Goal: Use online tool/utility: Use online tool/utility

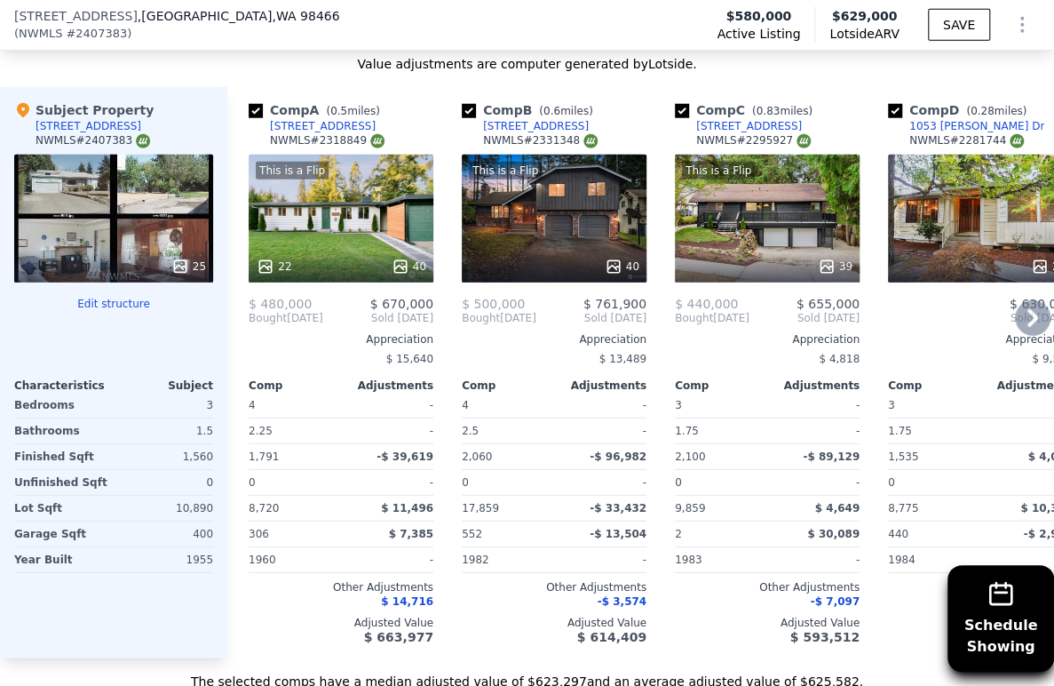
scroll to position [2169, 0]
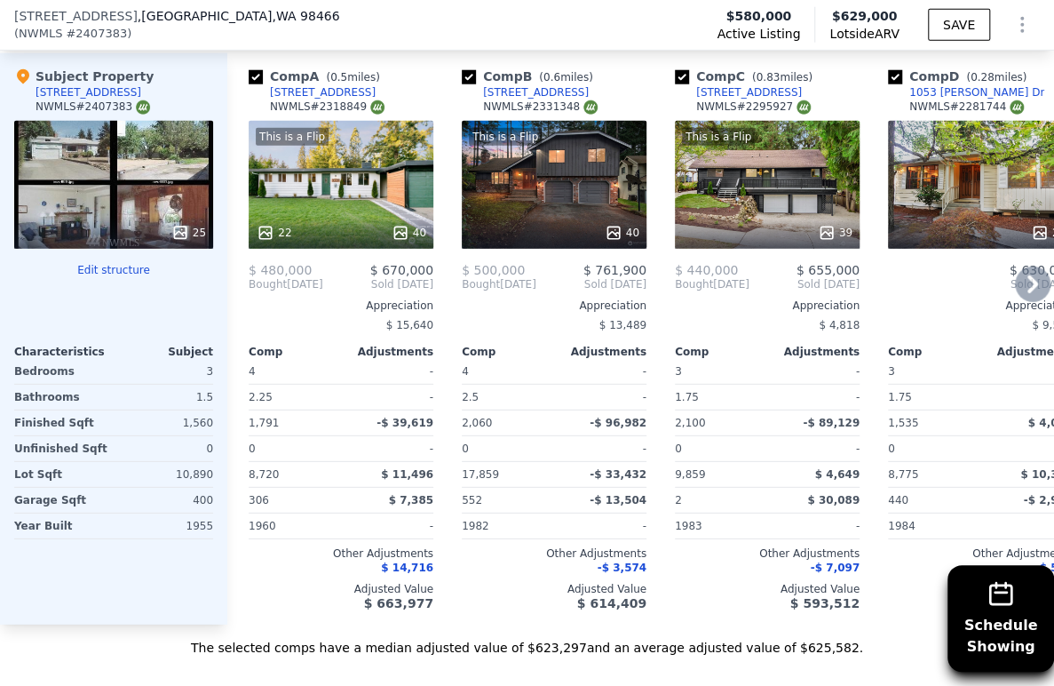
click at [1028, 293] on icon at bounding box center [1033, 284] width 11 height 18
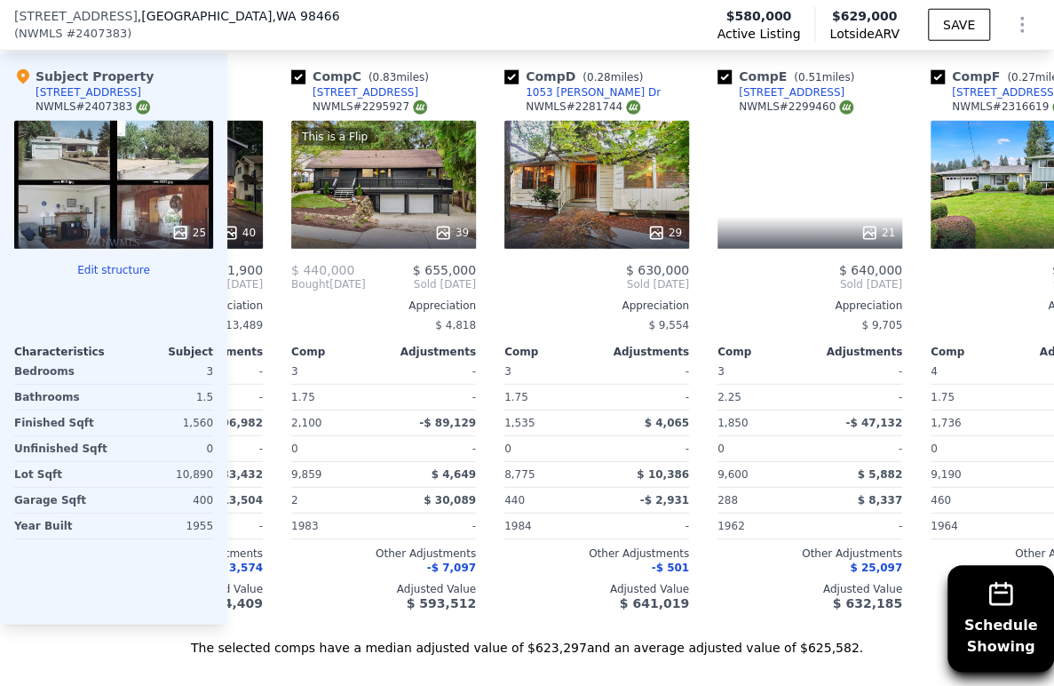
scroll to position [0, 426]
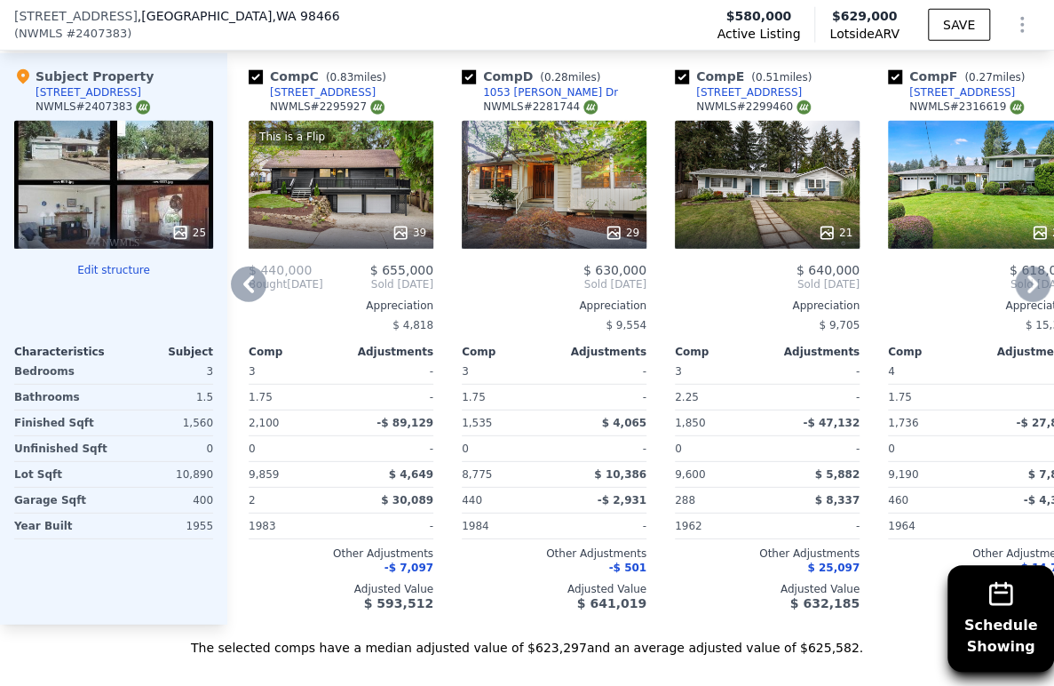
click at [1016, 302] on icon at bounding box center [1033, 285] width 36 height 36
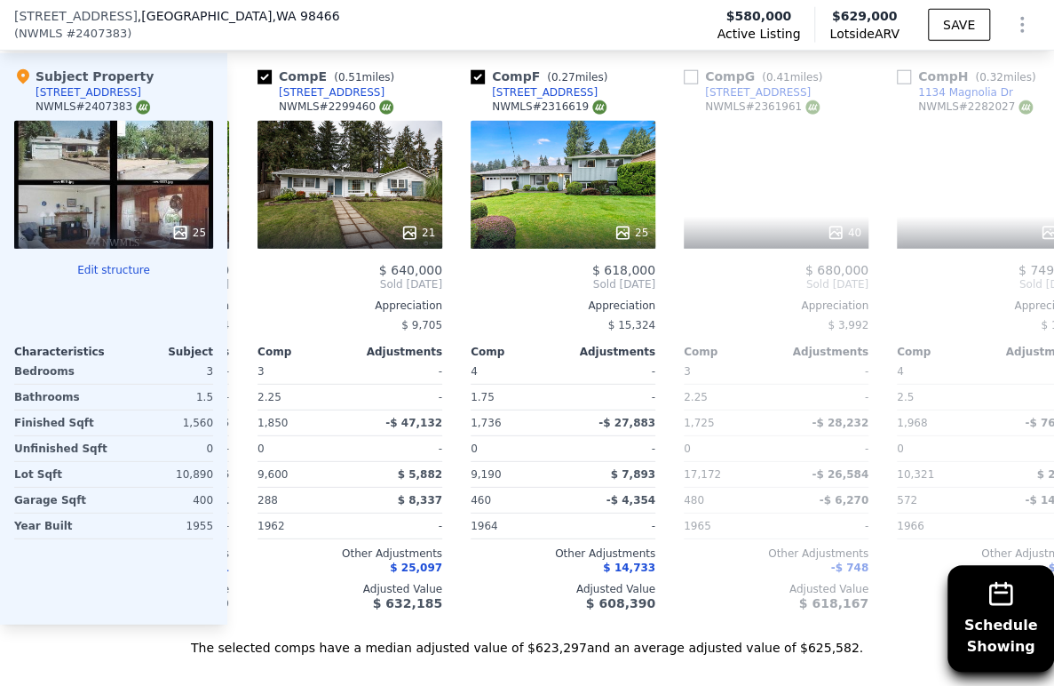
scroll to position [0, 853]
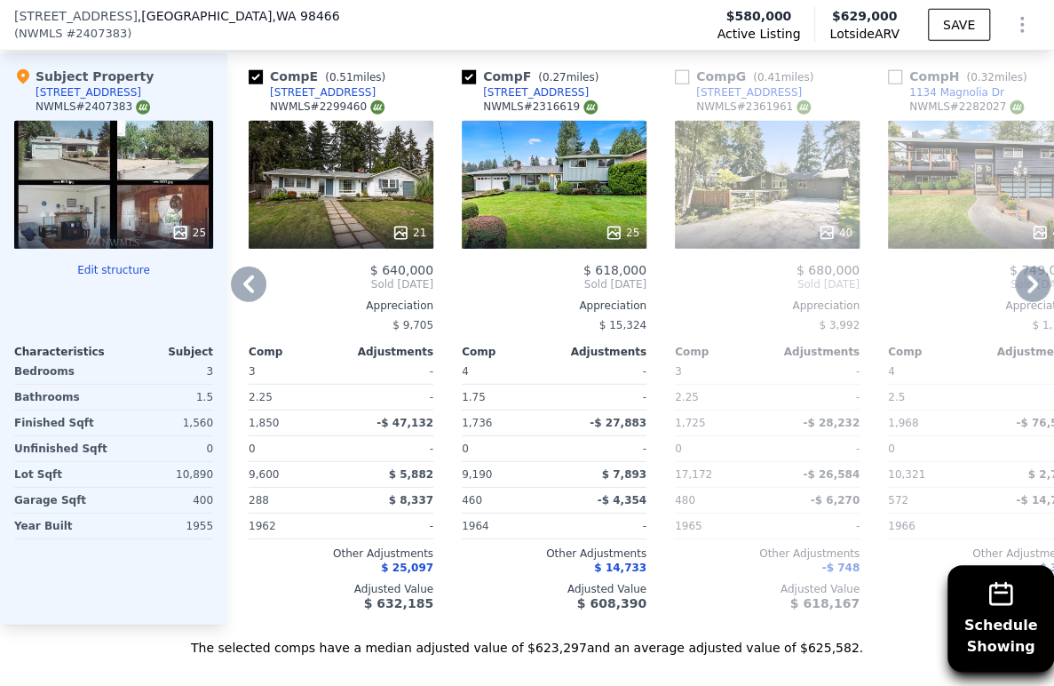
click at [1016, 302] on icon at bounding box center [1033, 285] width 36 height 36
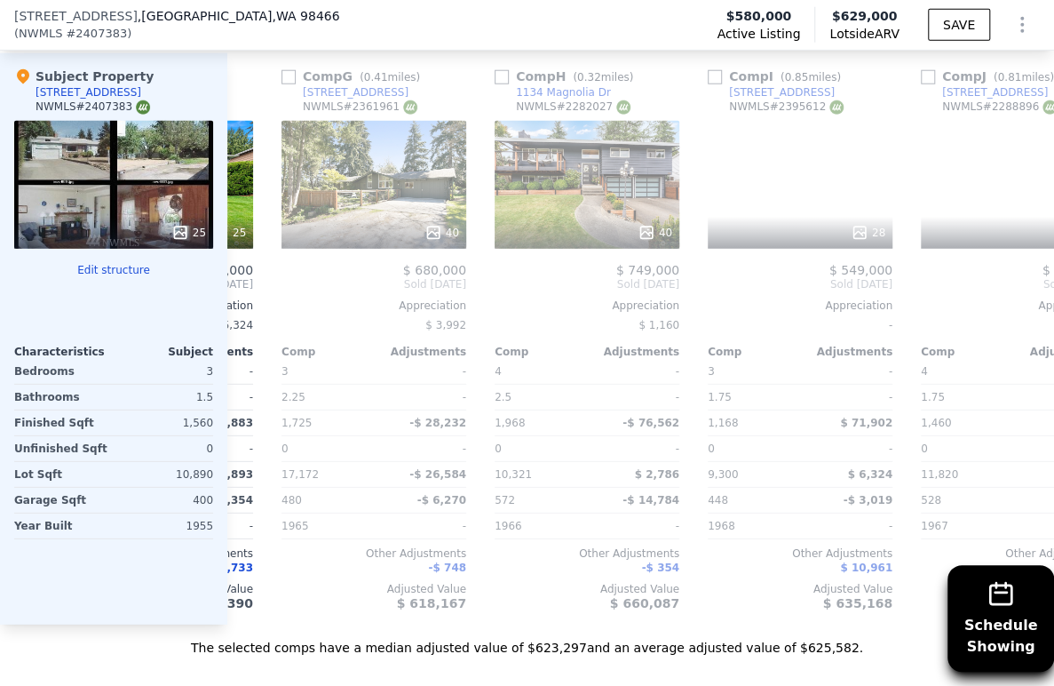
scroll to position [0, 1279]
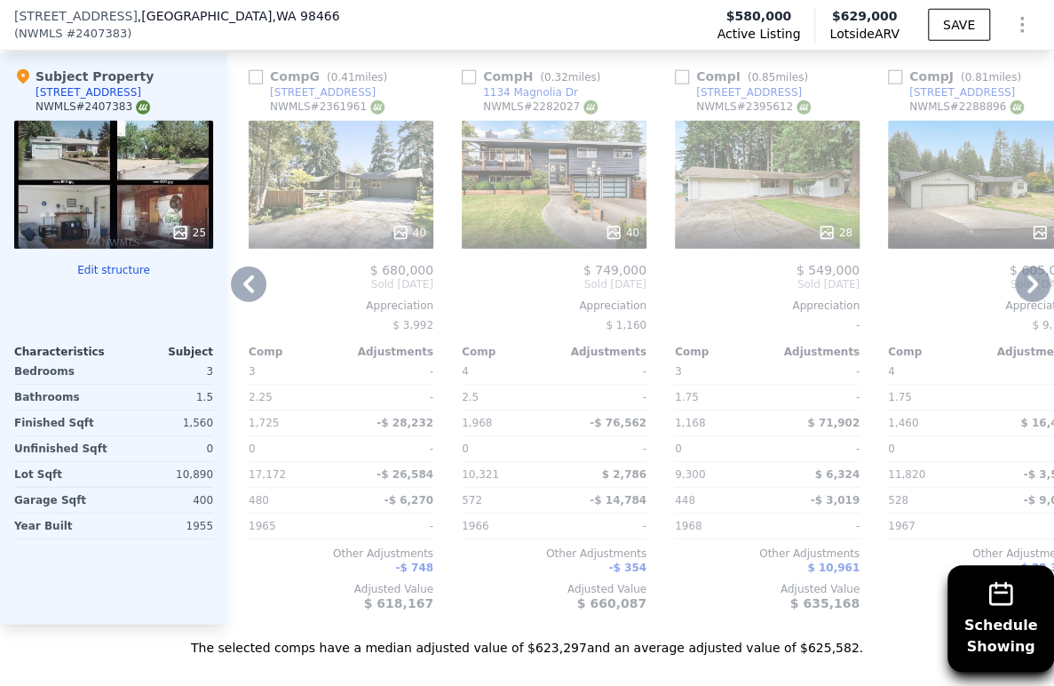
click at [1027, 302] on icon at bounding box center [1033, 285] width 36 height 36
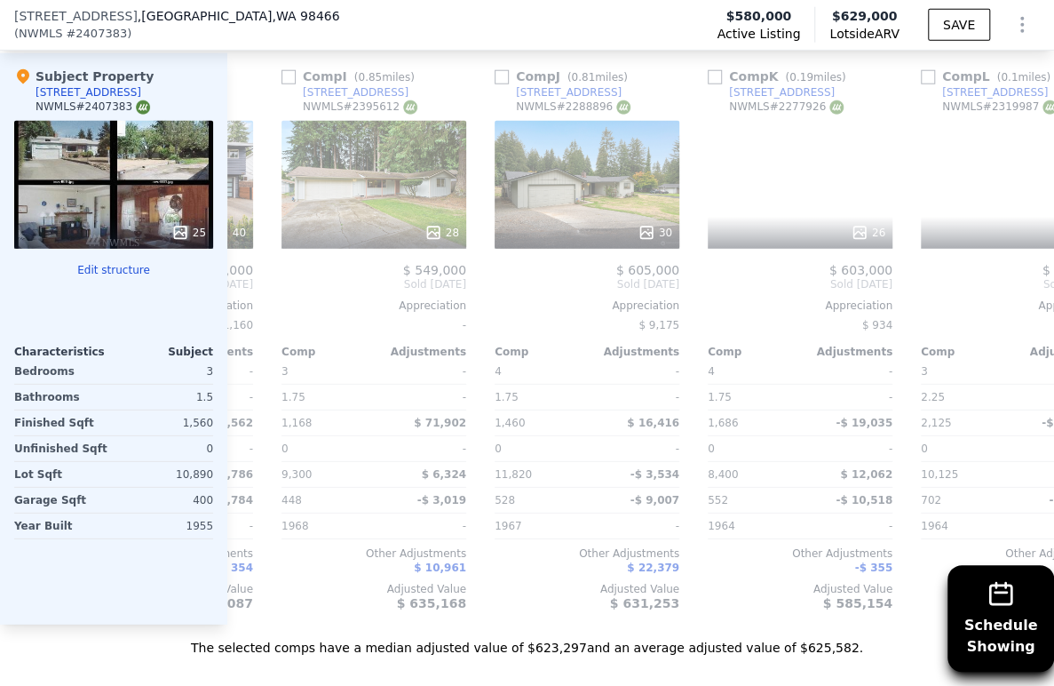
scroll to position [0, 1706]
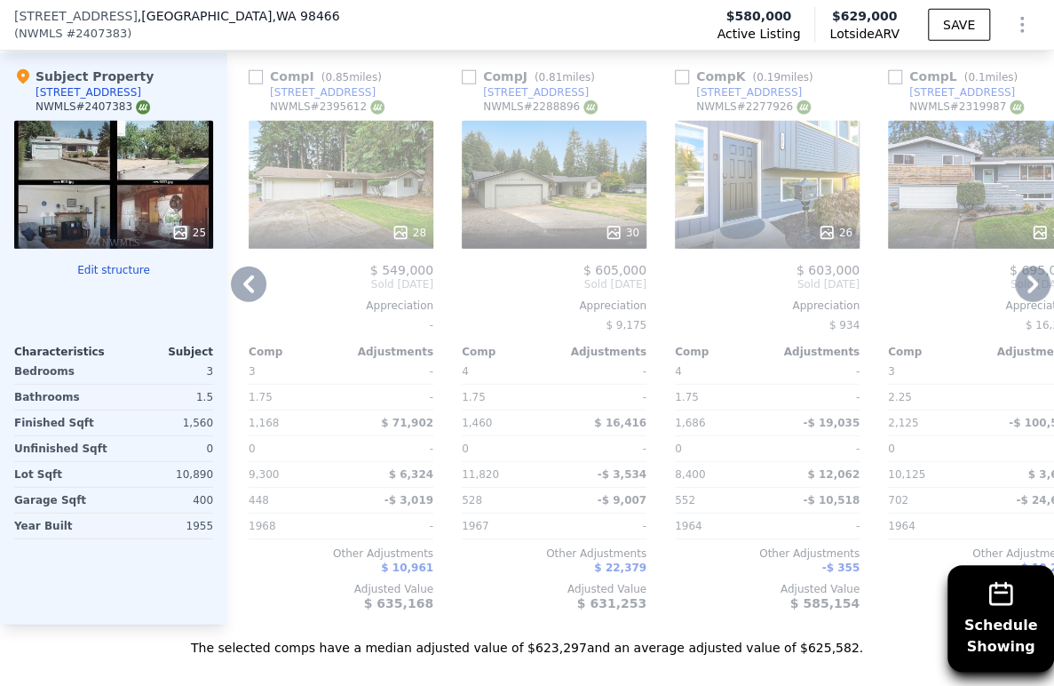
click at [1018, 302] on icon at bounding box center [1033, 285] width 36 height 36
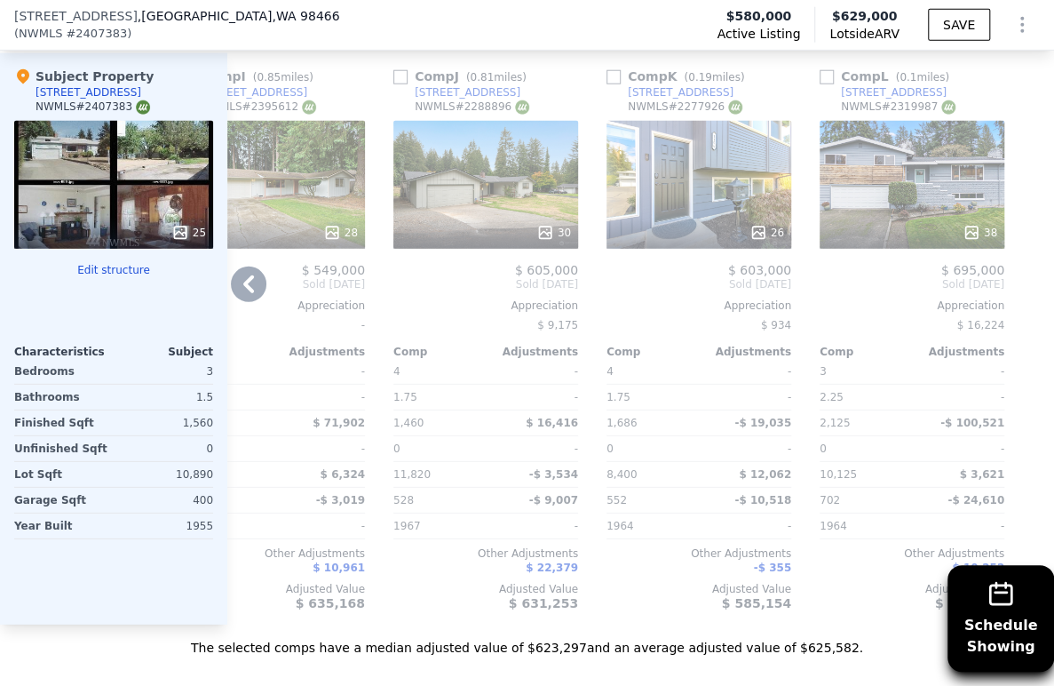
click at [262, 313] on div "Appreciation" at bounding box center [272, 305] width 185 height 14
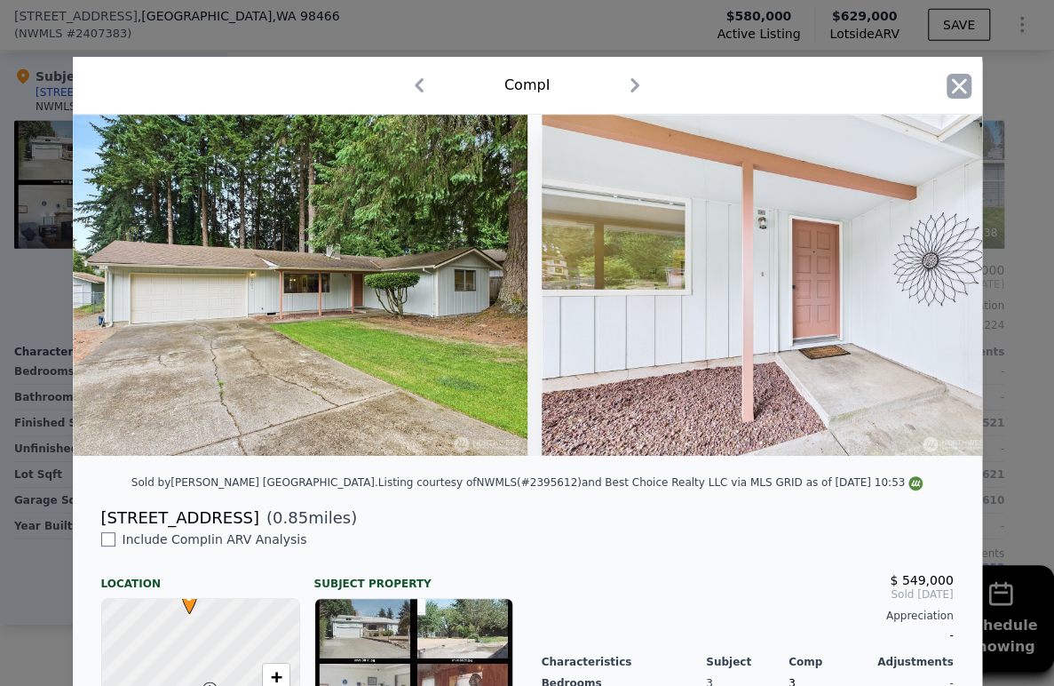
click at [951, 90] on icon "button" at bounding box center [958, 85] width 15 height 15
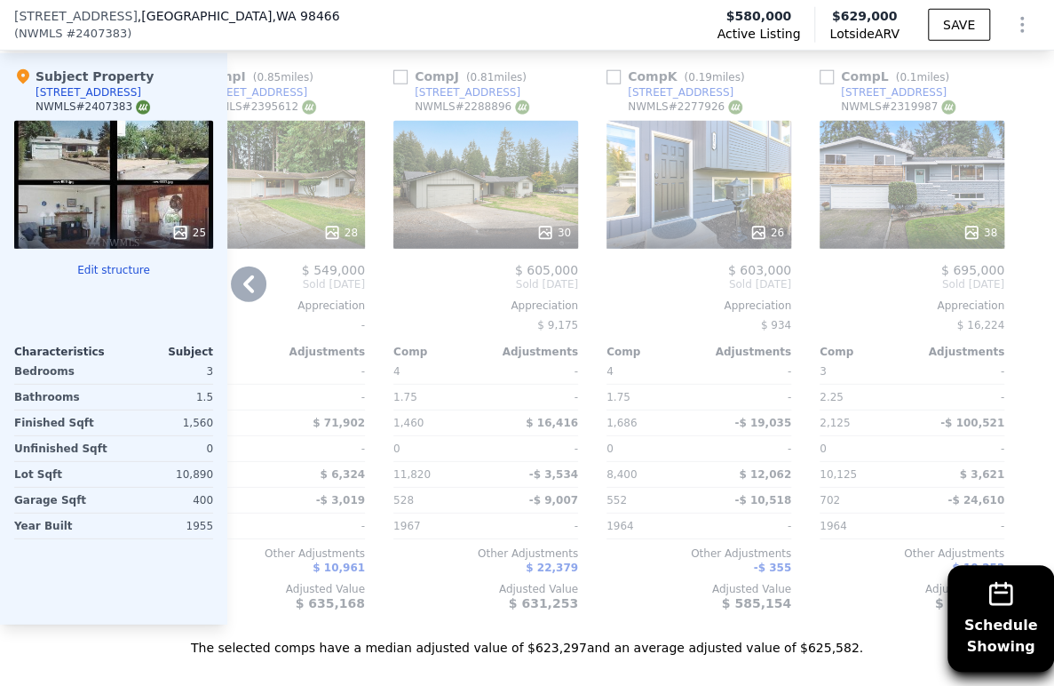
click at [244, 302] on icon at bounding box center [249, 285] width 36 height 36
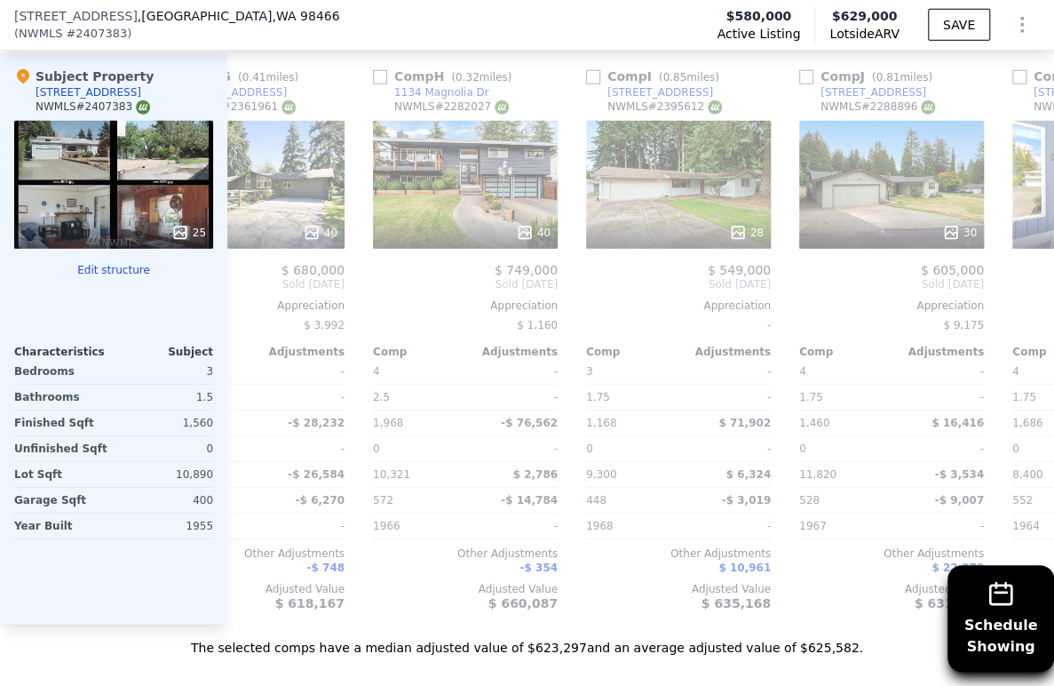
scroll to position [0, 1363]
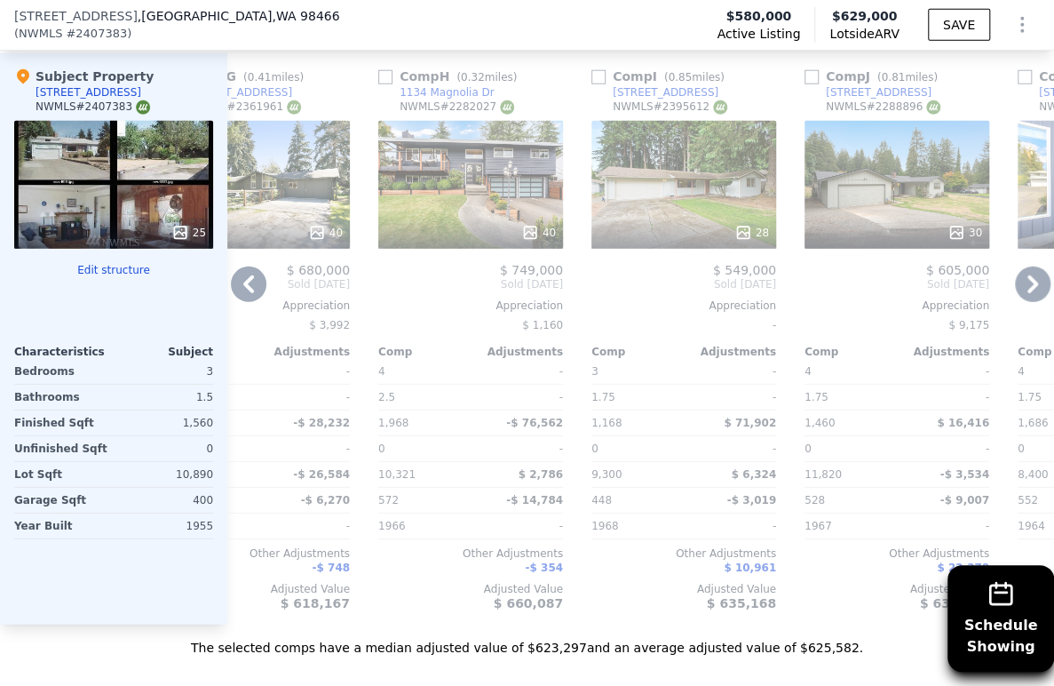
click at [1015, 302] on icon at bounding box center [1033, 285] width 36 height 36
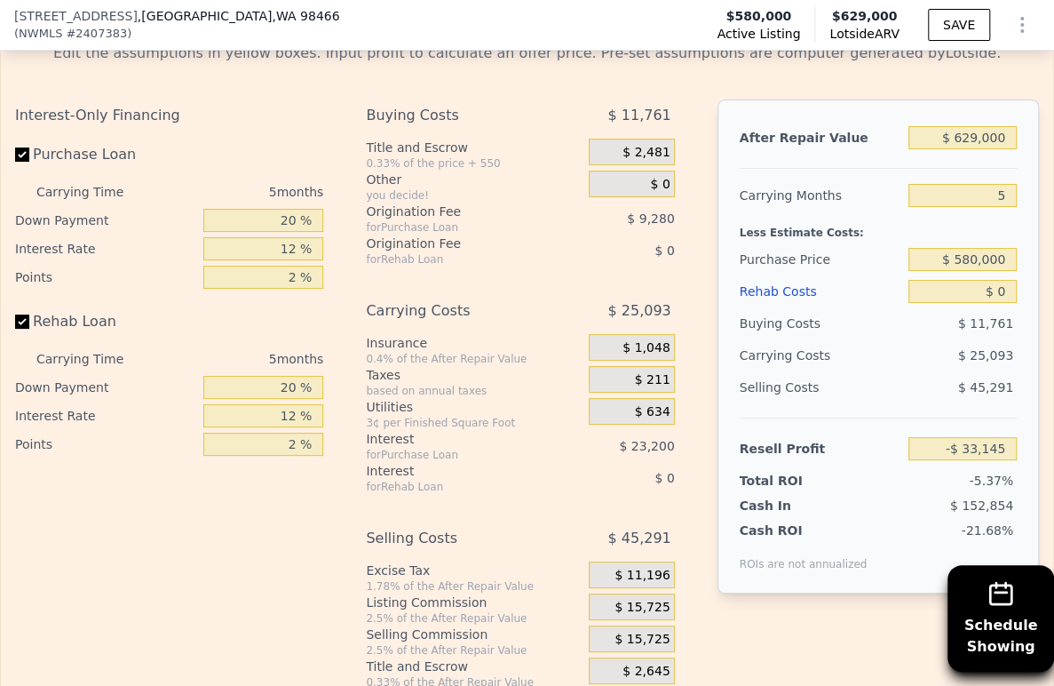
scroll to position [2961, 0]
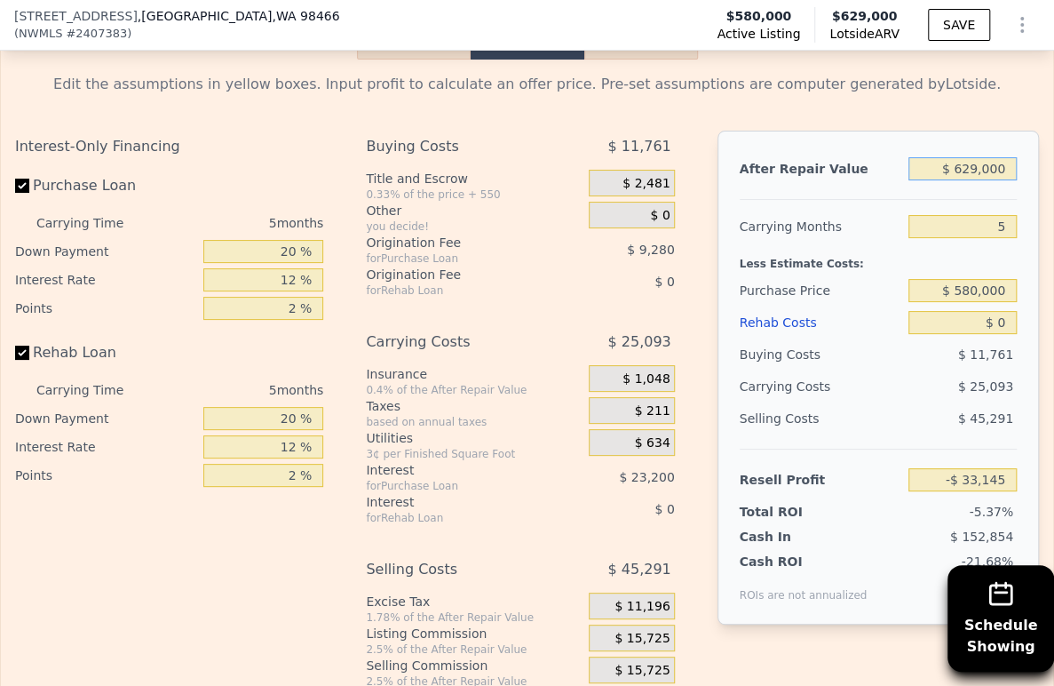
drag, startPoint x: 968, startPoint y: 212, endPoint x: 951, endPoint y: 212, distance: 16.9
click at [951, 180] on input "$ 629,000" at bounding box center [963, 168] width 108 height 23
type input "$ 670,000"
type input "$ 4,870"
type input "$ 670,000"
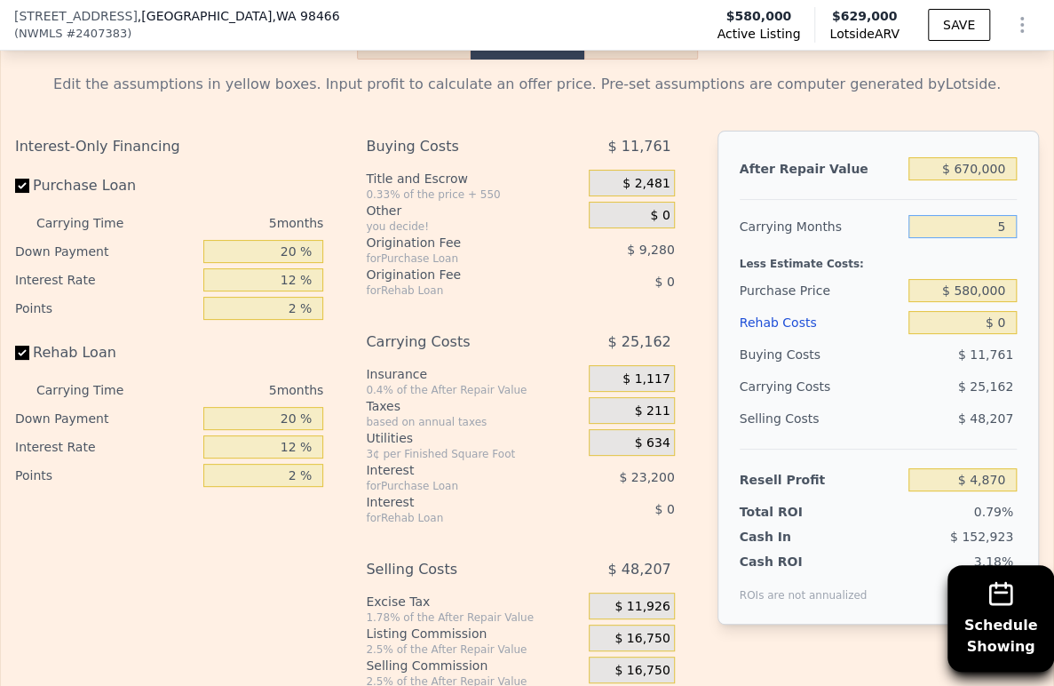
click at [964, 238] on input "5" at bounding box center [963, 226] width 108 height 23
type input "4"
type input "$ 9,903"
type input "4"
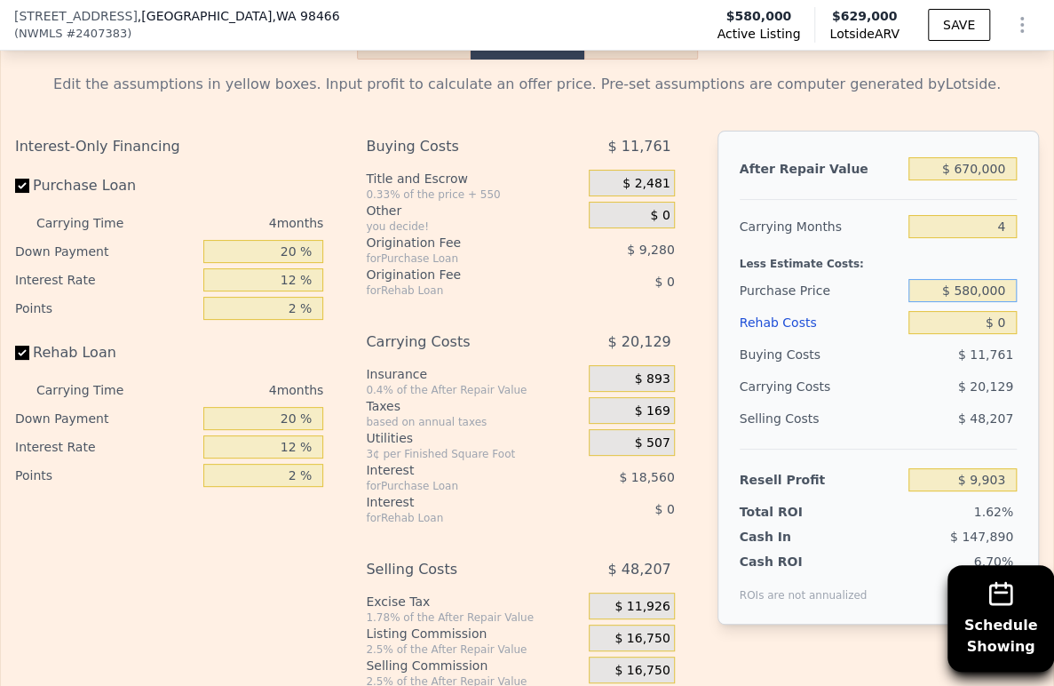
click at [967, 302] on input "$ 580,000" at bounding box center [963, 290] width 108 height 23
click at [292, 263] on input "20 %" at bounding box center [263, 251] width 121 height 23
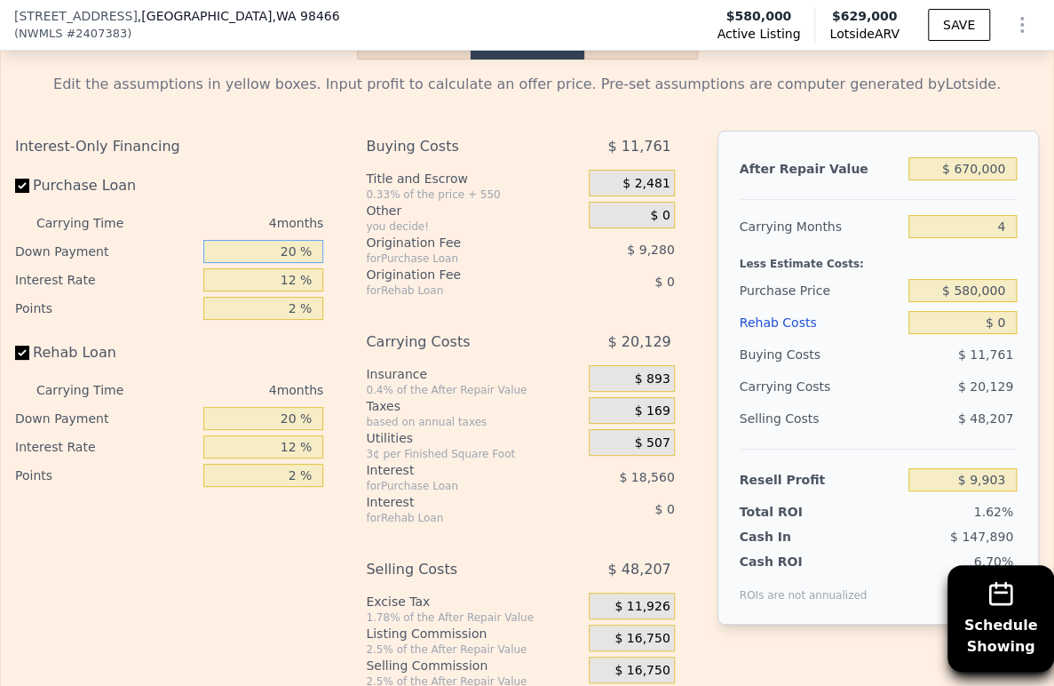
click at [282, 263] on input "20 %" at bounding box center [263, 251] width 121 height 23
type input "200 %"
type input "$ 72,543"
click at [271, 291] on input "12 %" at bounding box center [263, 279] width 121 height 23
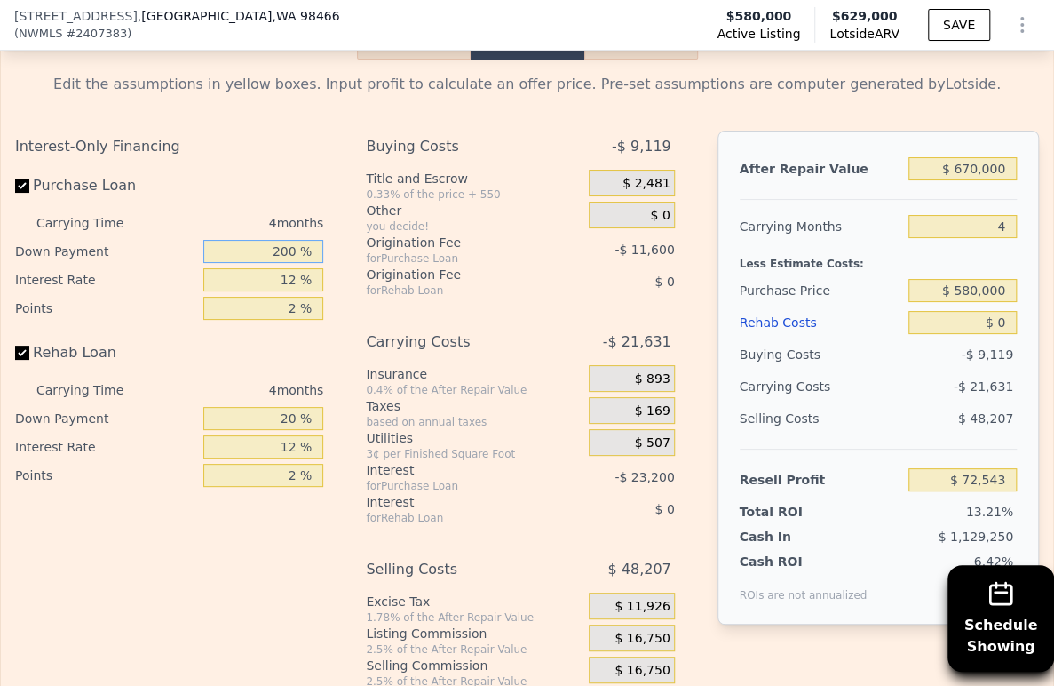
click at [266, 263] on input "200 %" at bounding box center [263, 251] width 121 height 23
type input "1 %"
type input "$ 3,291"
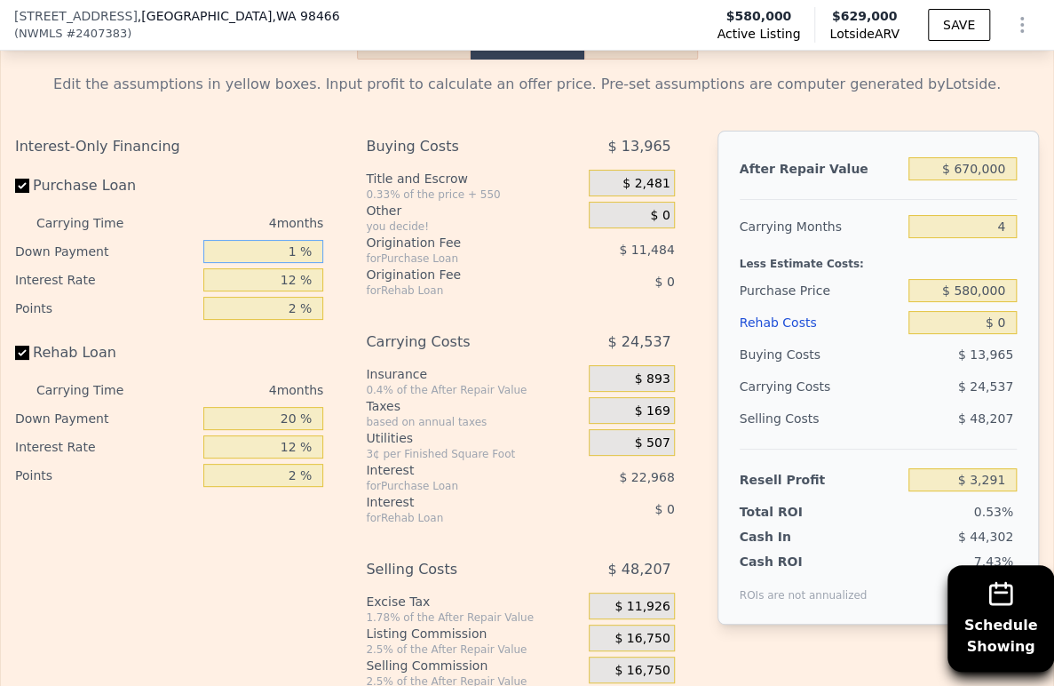
type input "10 %"
type input "$ 6,423"
type input "10 %"
click at [278, 291] on input "12 %" at bounding box center [263, 279] width 121 height 23
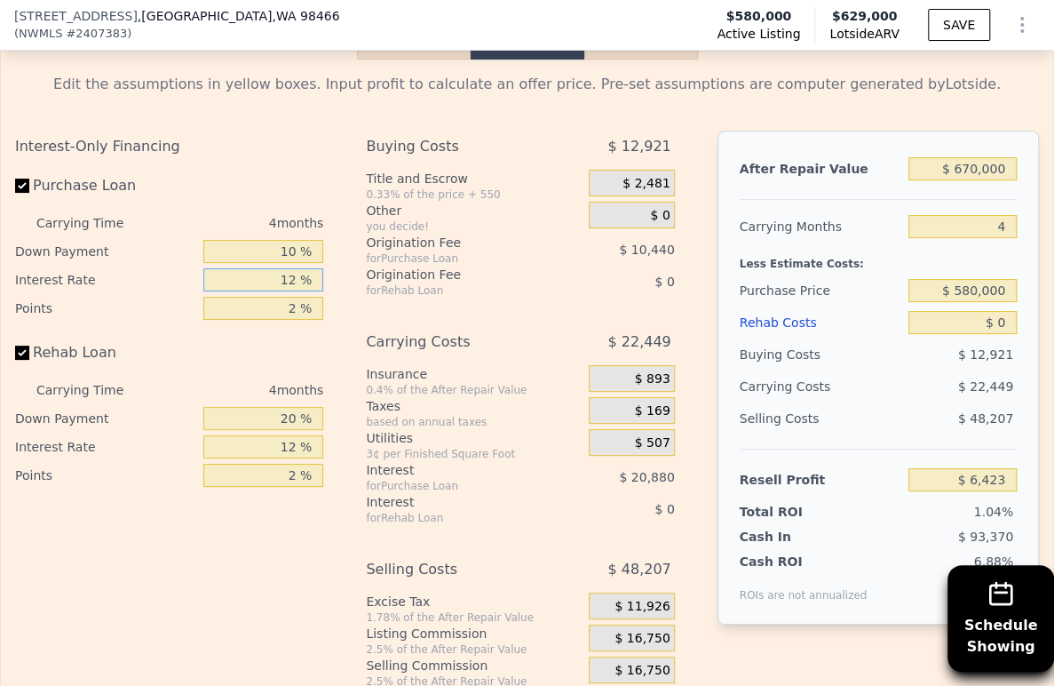
click at [278, 291] on input "12 %" at bounding box center [263, 279] width 121 height 23
type input "9 %"
type input "$ 11,643"
type input "9 %"
click at [284, 320] on input "2 %" at bounding box center [263, 308] width 121 height 23
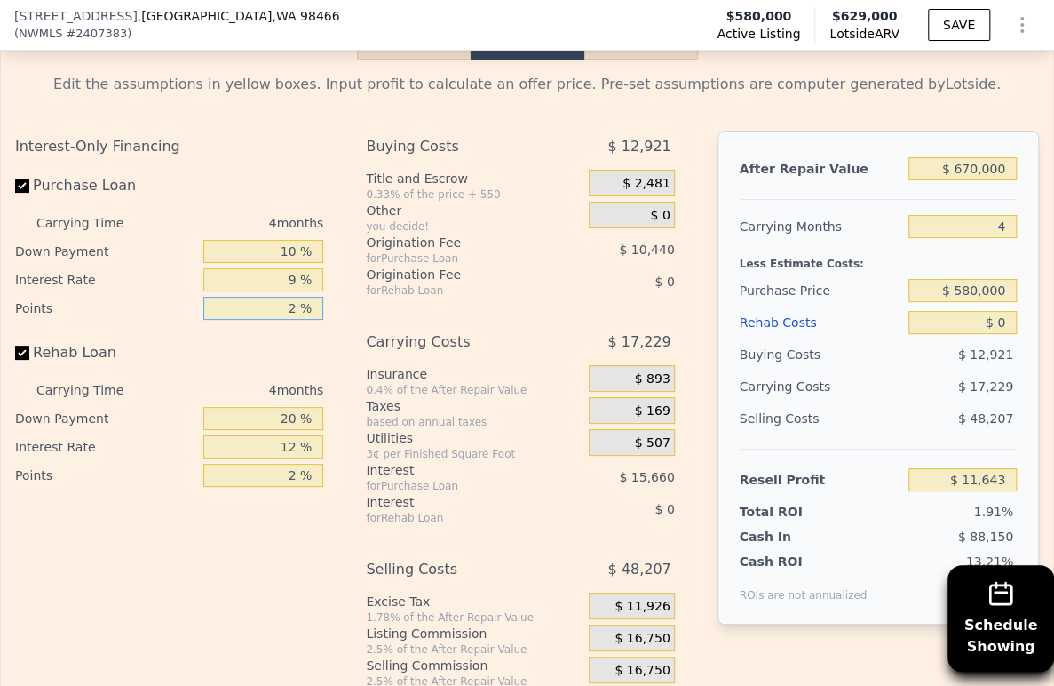
click at [284, 320] on input "2 %" at bounding box center [263, 308] width 121 height 23
type input "2.5 %"
type input "$ 9,033"
type input "2.5 %"
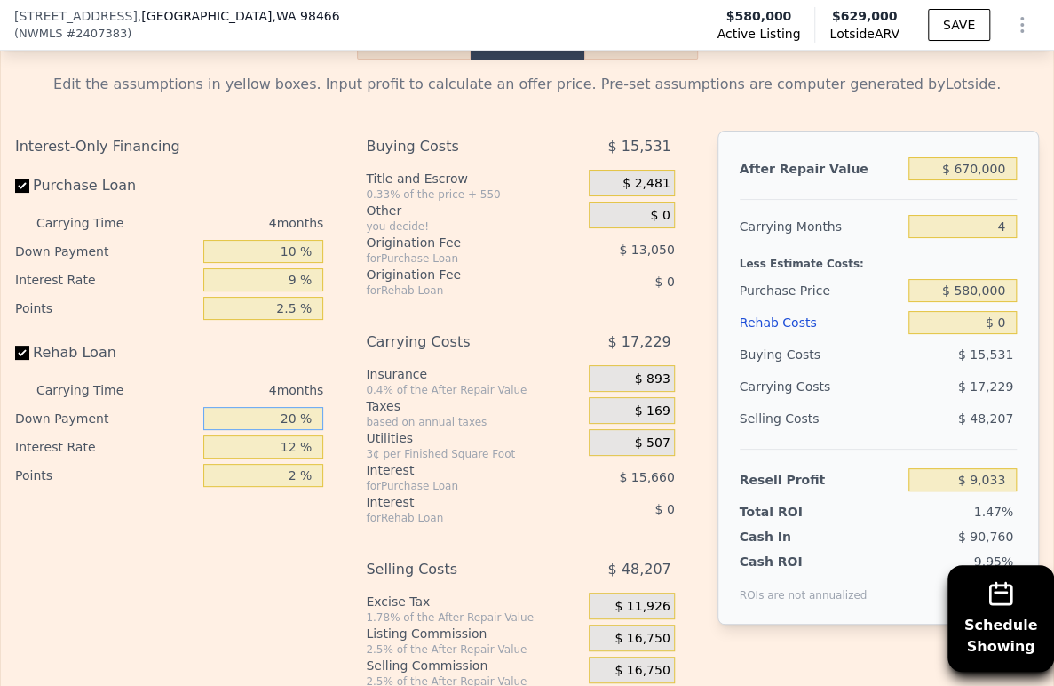
click at [263, 430] on input "20 %" at bounding box center [263, 418] width 121 height 23
click at [249, 430] on input "2000 %" at bounding box center [263, 418] width 121 height 23
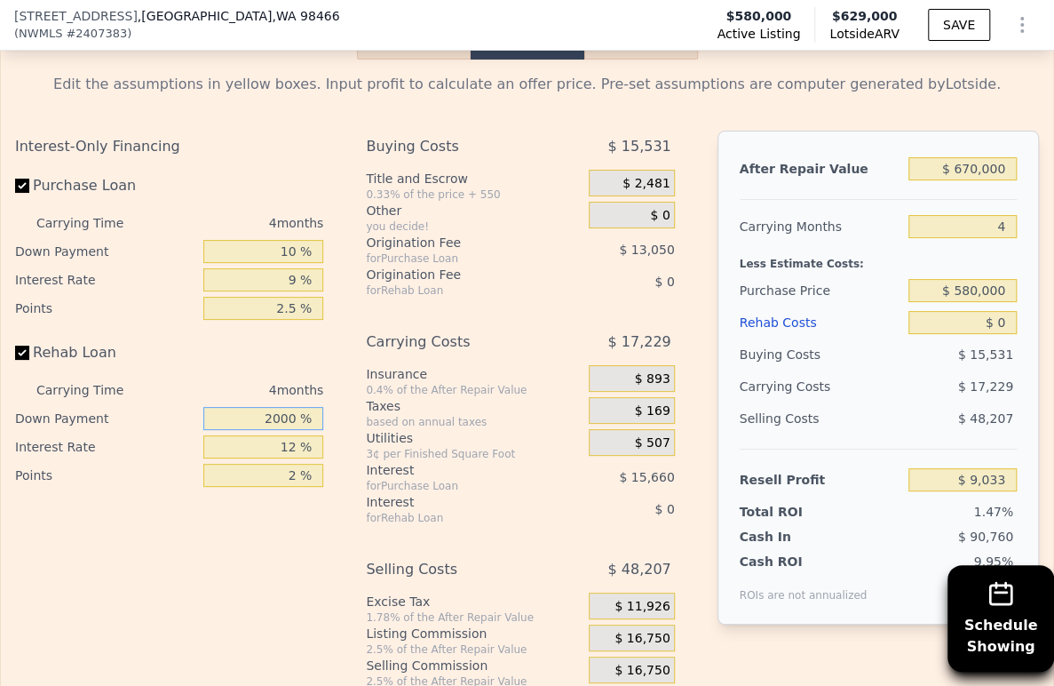
click at [249, 430] on input "2000 %" at bounding box center [263, 418] width 121 height 23
click at [257, 430] on input "20000 %" at bounding box center [263, 418] width 121 height 23
type input "10 %"
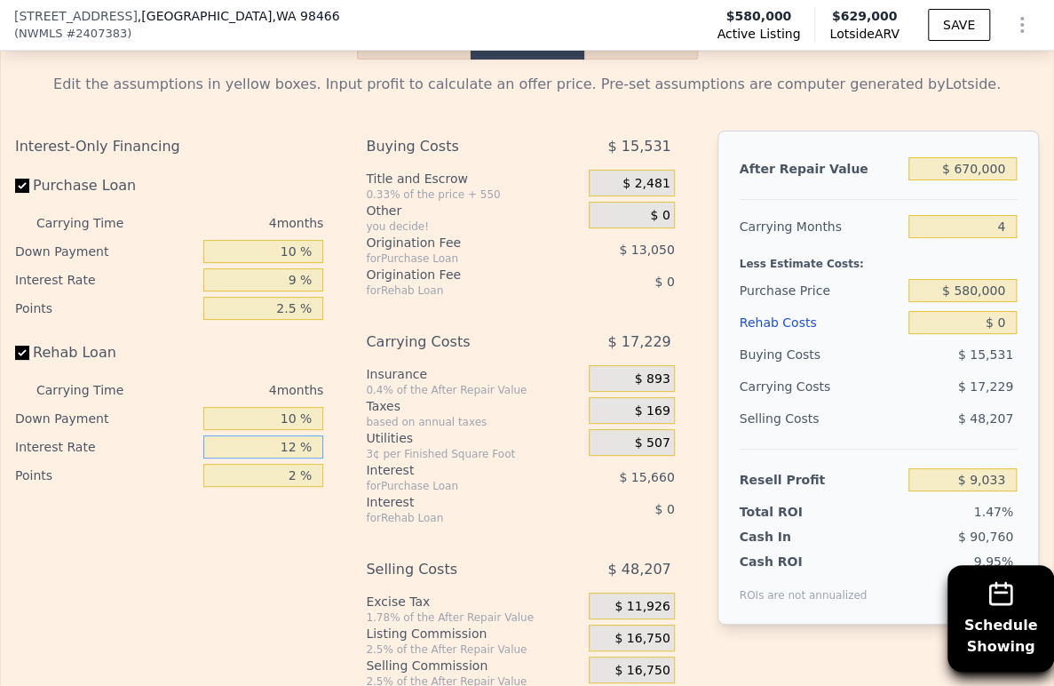
click at [271, 458] on input "12 %" at bounding box center [263, 446] width 121 height 23
type input "9 %"
click at [271, 487] on input "2 %" at bounding box center [263, 475] width 121 height 23
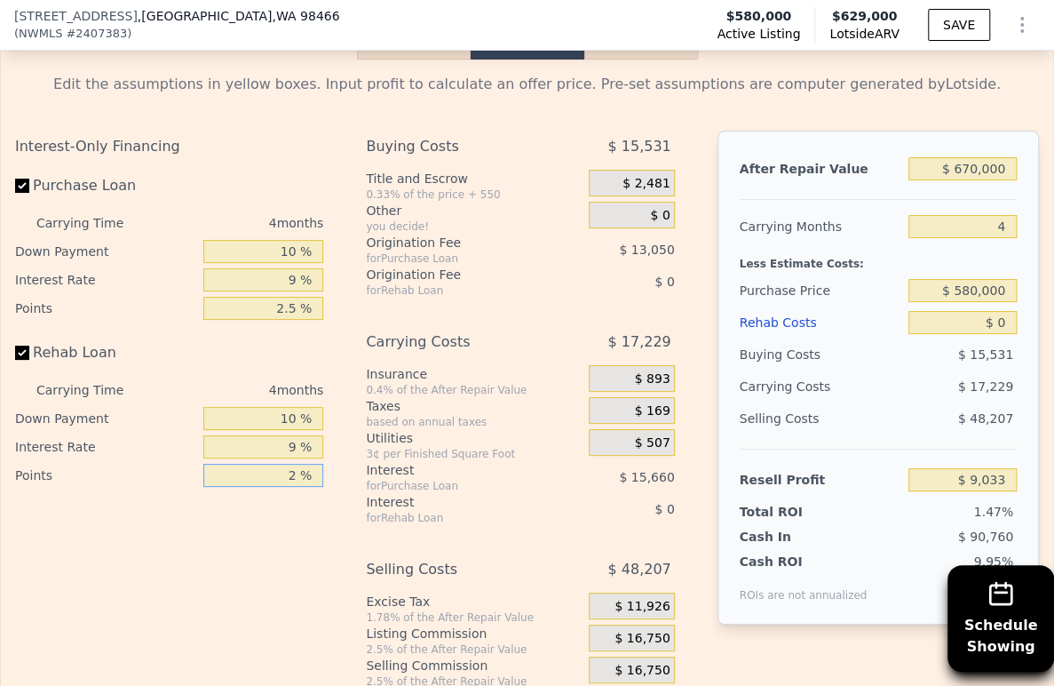
click at [271, 487] on input "2 %" at bounding box center [263, 475] width 121 height 23
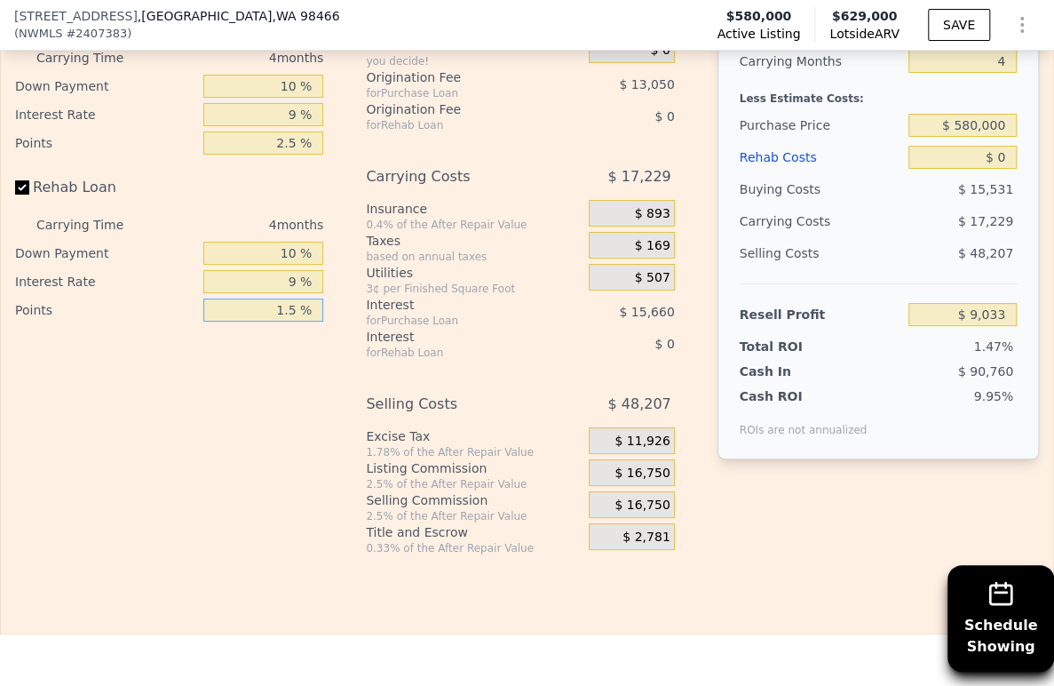
scroll to position [3158, 0]
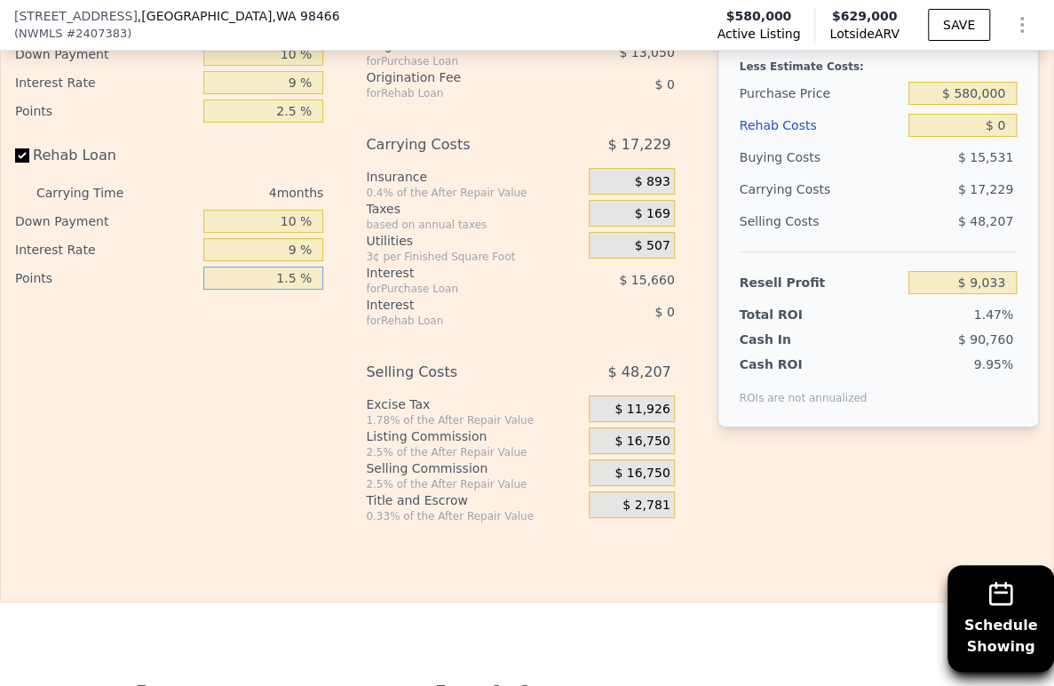
type input "1.5 %"
click at [653, 450] on span "$ 16,750" at bounding box center [642, 442] width 55 height 16
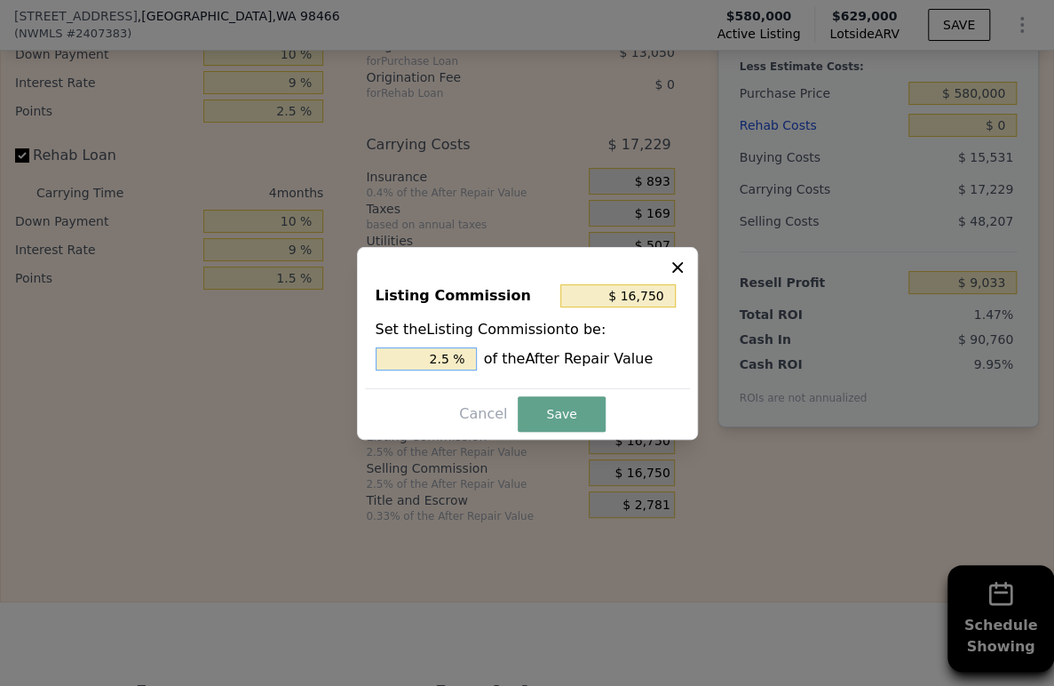
click at [432, 358] on input "2.5 %" at bounding box center [426, 358] width 101 height 23
drag, startPoint x: 446, startPoint y: 362, endPoint x: 432, endPoint y: 361, distance: 14.3
click at [432, 361] on input "2.5 %" at bounding box center [426, 358] width 101 height 23
type input "$ 100,500"
type input "15 %"
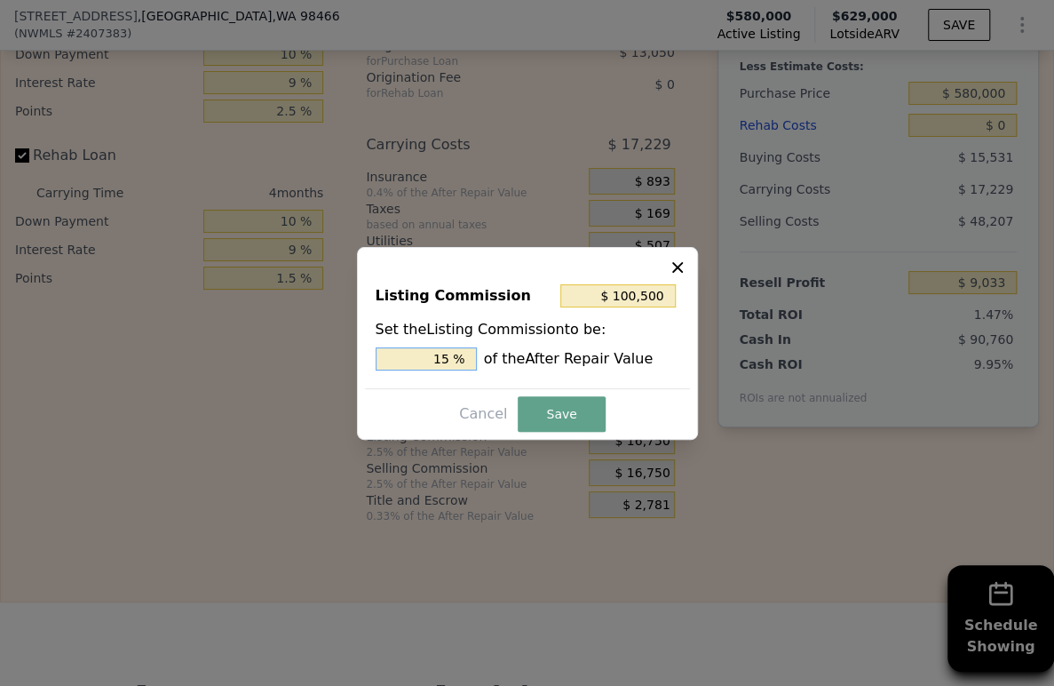
type input "$ 10,050"
type input "1.5 %"
click at [522, 413] on button "Save" at bounding box center [561, 414] width 87 height 36
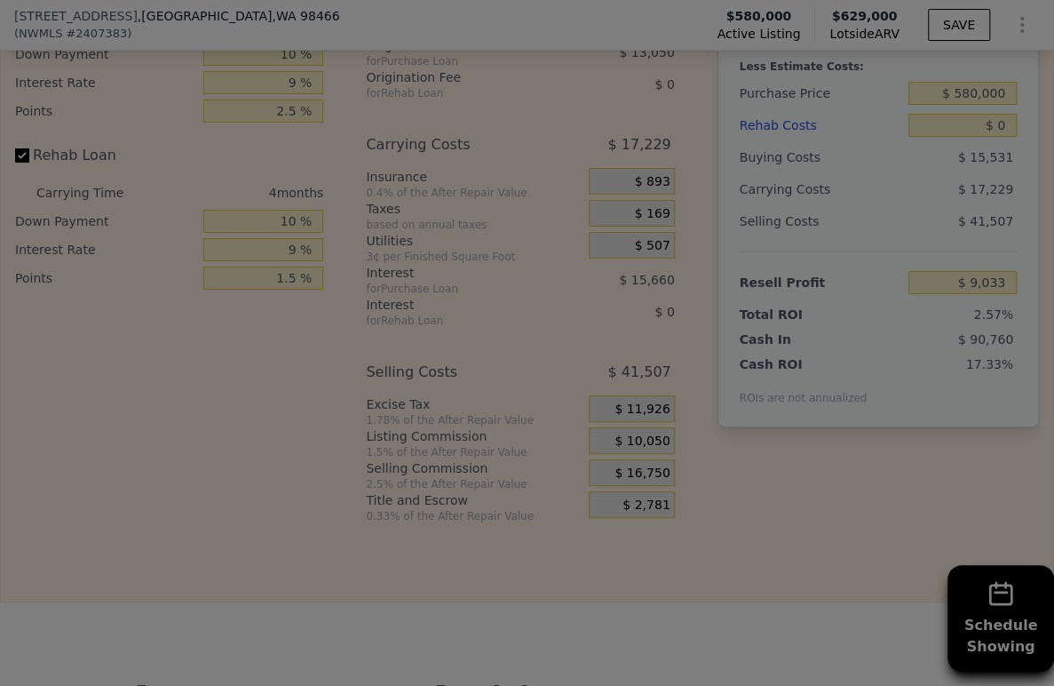
type input "$ 15,733"
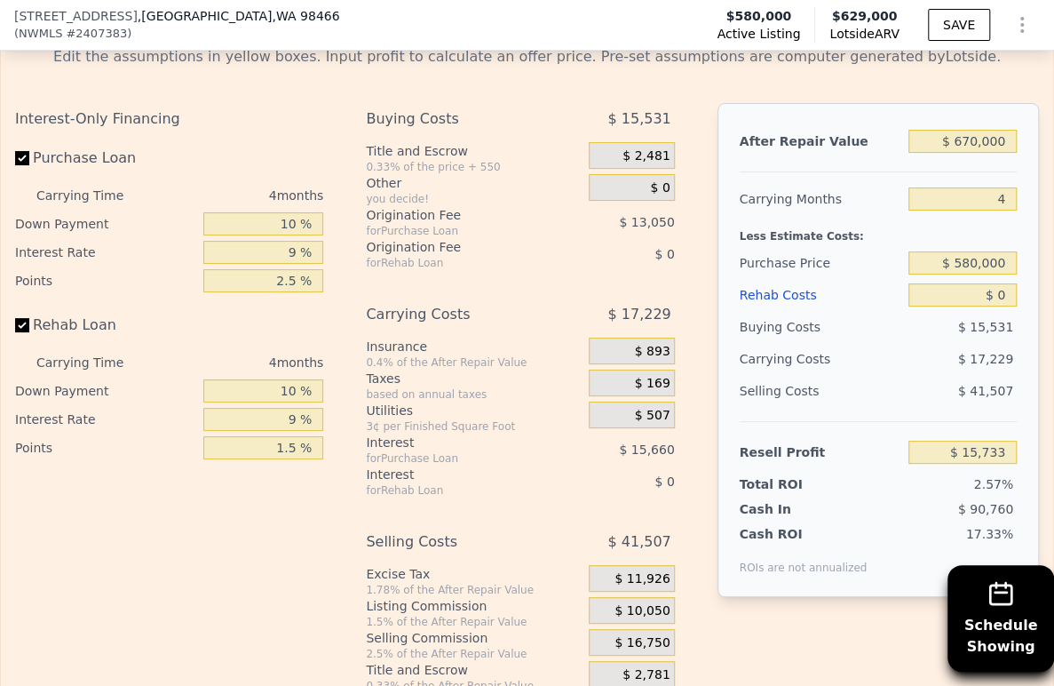
scroll to position [2961, 0]
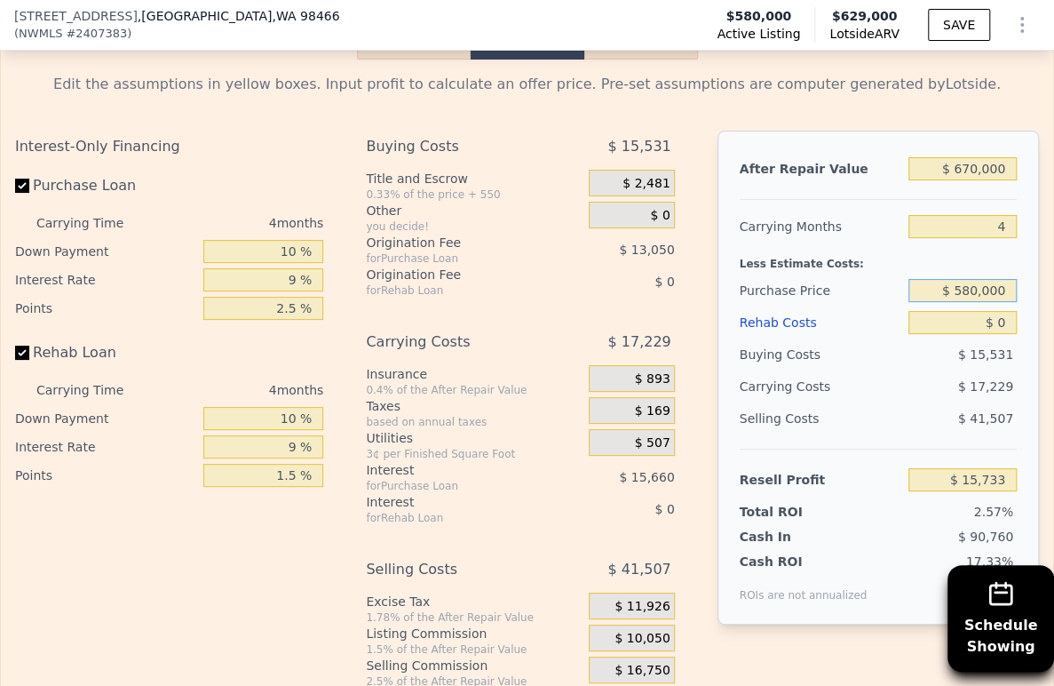
click at [990, 302] on input "$ 580,000" at bounding box center [963, 290] width 108 height 23
type input "$ 350,000"
click at [909, 434] on div "$ 41,507" at bounding box center [963, 418] width 108 height 32
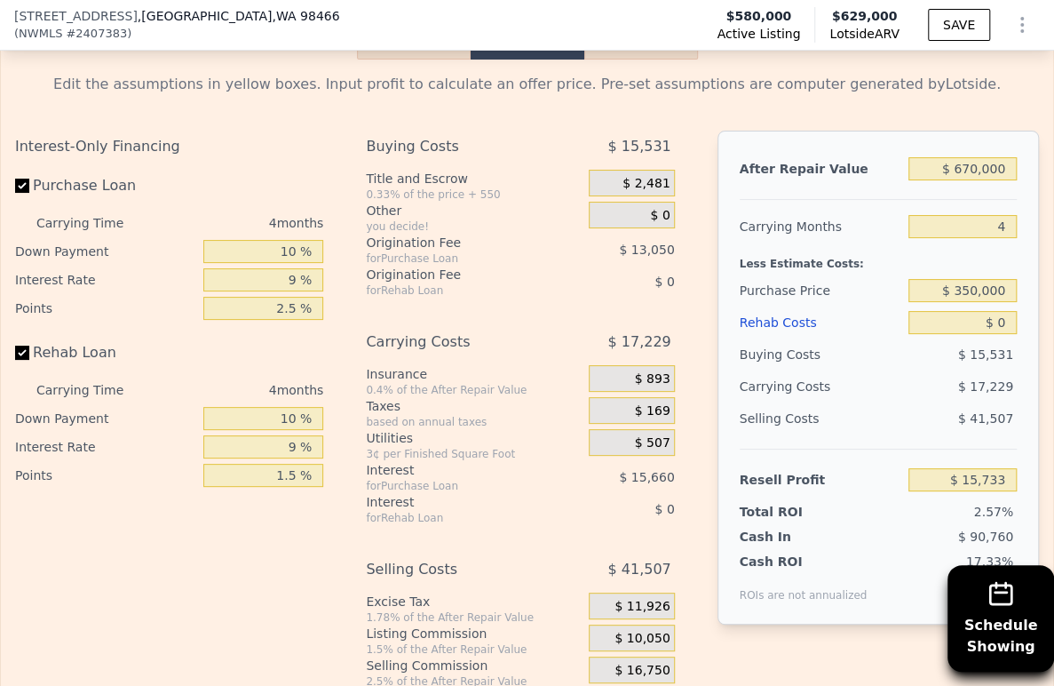
type input "$ 257,881"
click at [987, 334] on input "$ 0" at bounding box center [963, 322] width 108 height 23
click at [986, 334] on input "$ 0" at bounding box center [963, 322] width 108 height 23
type input "$ 8"
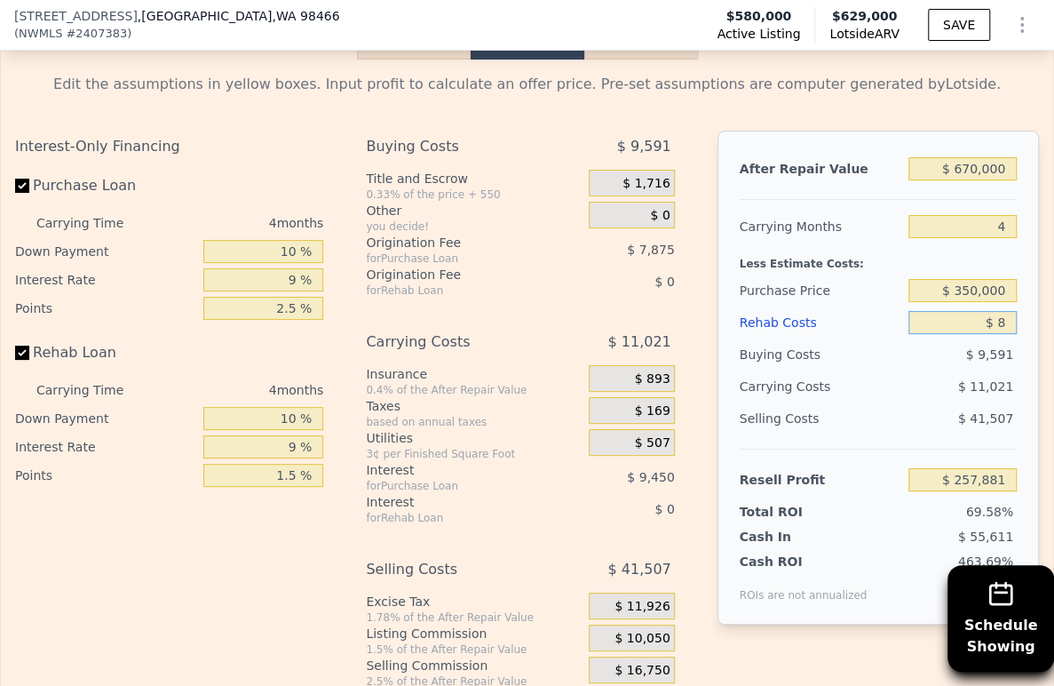
type input "$ 257,873"
type input "$ 800,000"
type input "-$ 574,519"
type input "$ 80,000"
type input "$ 174,641"
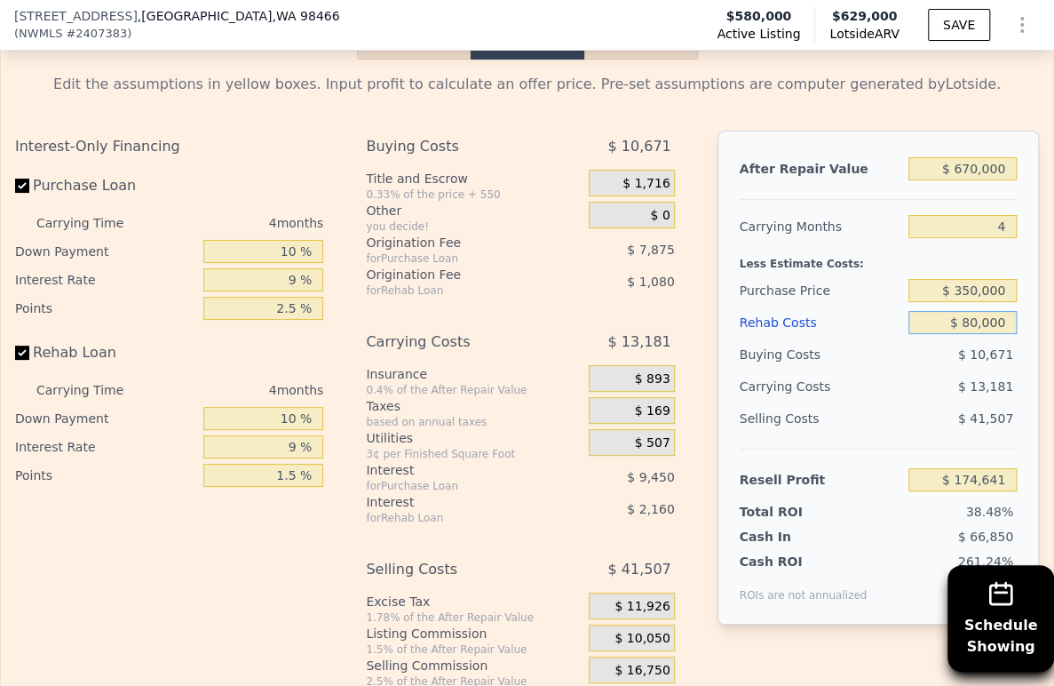
type input "$ 80,000"
click at [877, 402] on div "$ 13,181" at bounding box center [932, 386] width 170 height 32
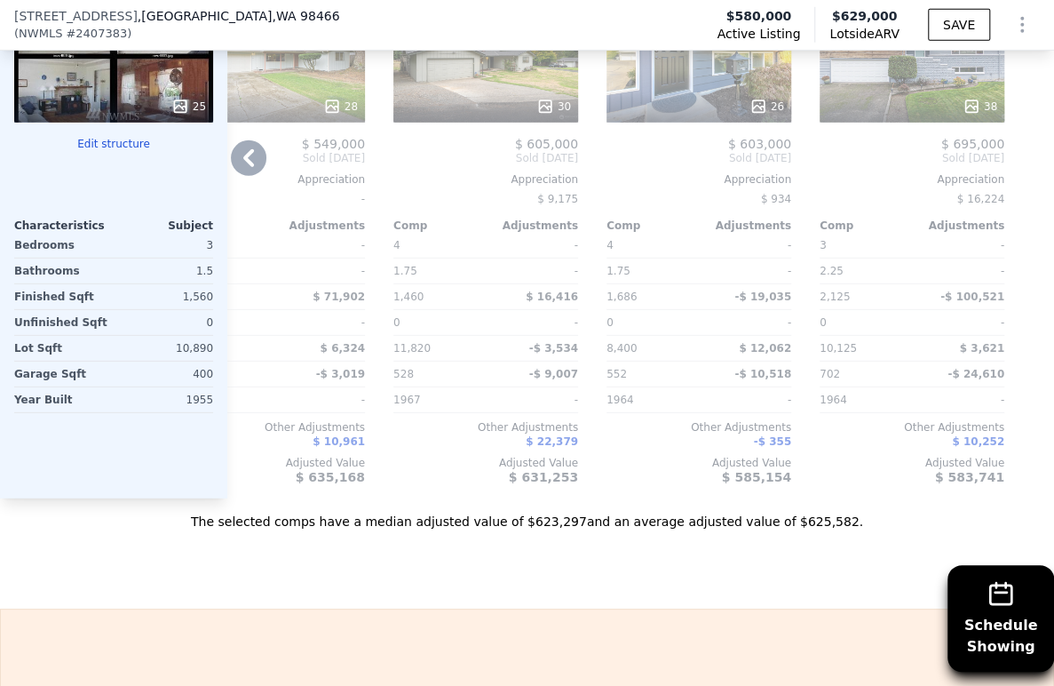
scroll to position [2171, 0]
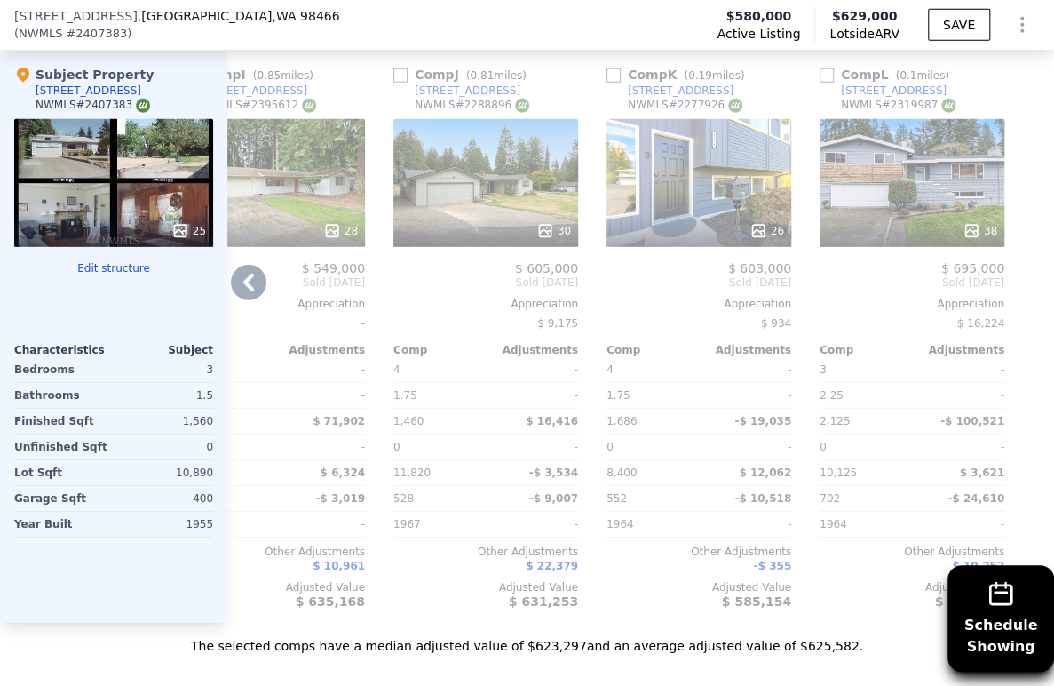
click at [244, 291] on icon at bounding box center [248, 283] width 11 height 18
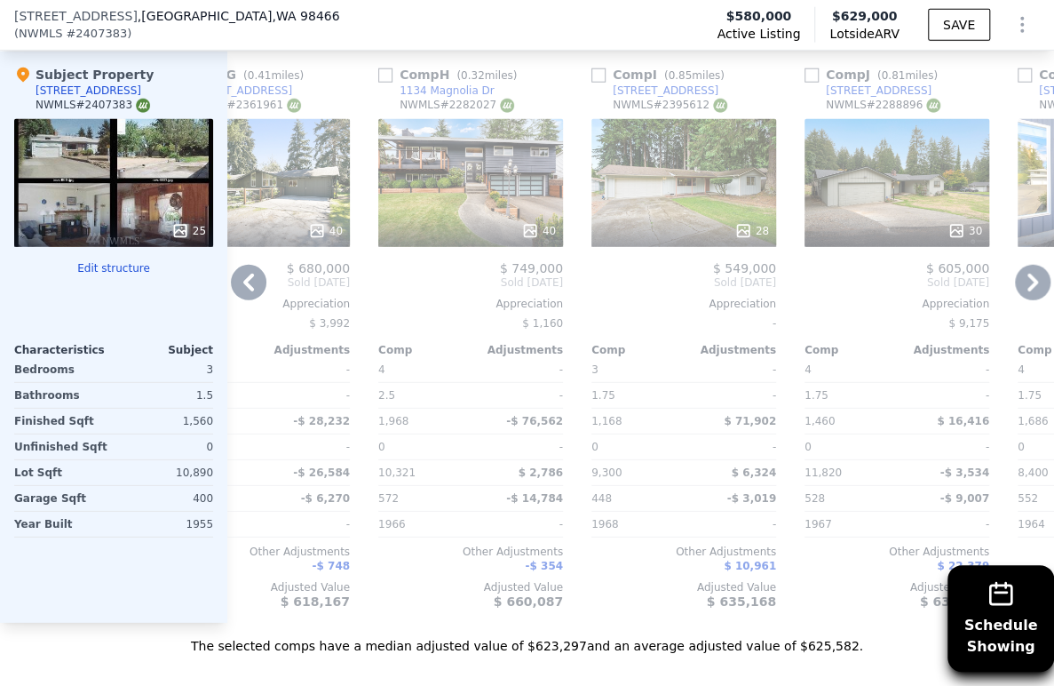
click at [252, 300] on icon at bounding box center [249, 283] width 36 height 36
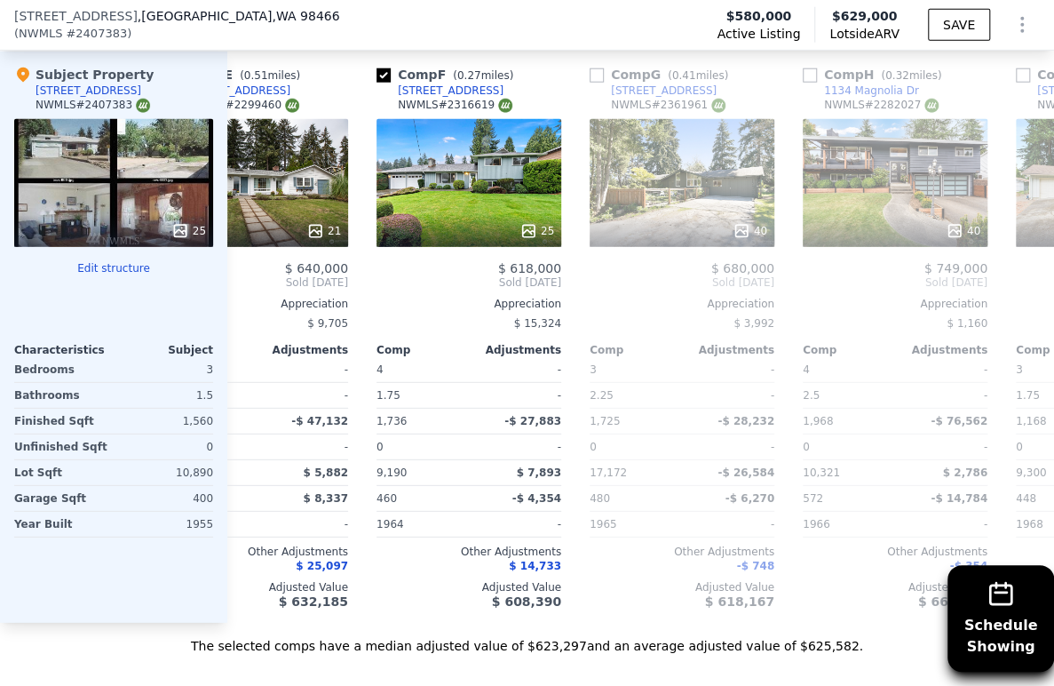
scroll to position [0, 936]
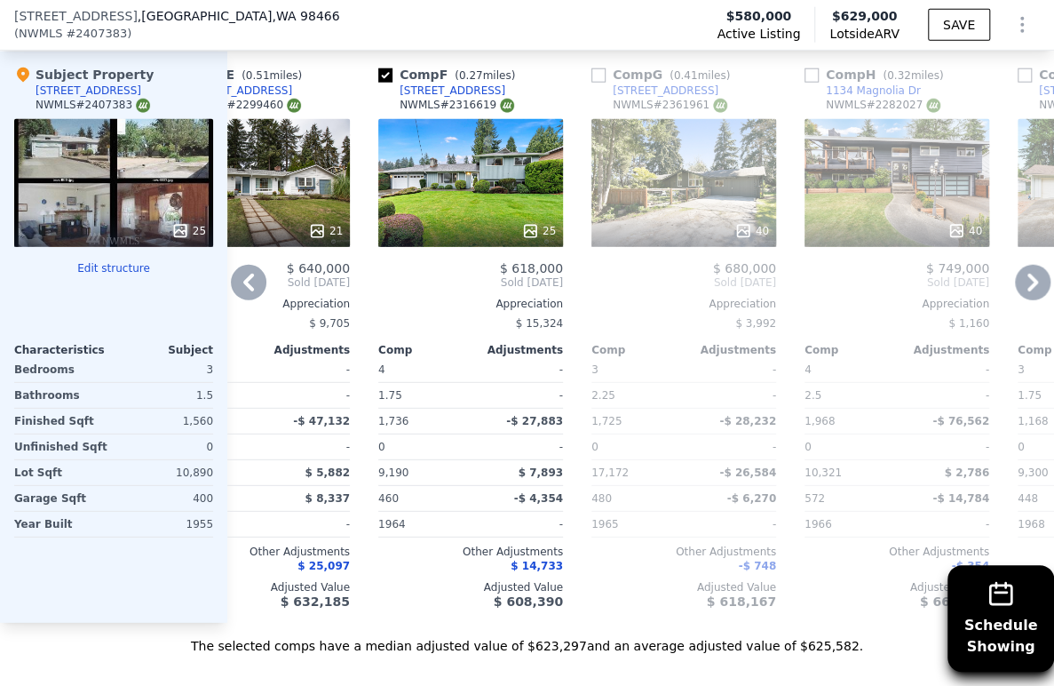
click at [1015, 300] on icon at bounding box center [1033, 283] width 36 height 36
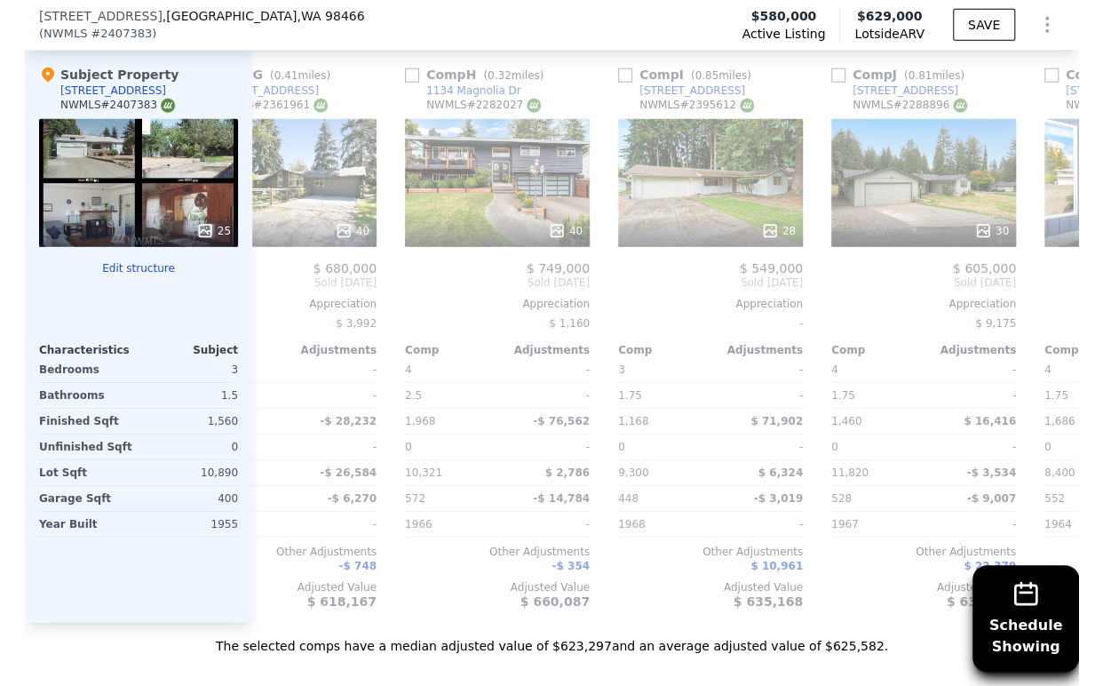
scroll to position [0, 1363]
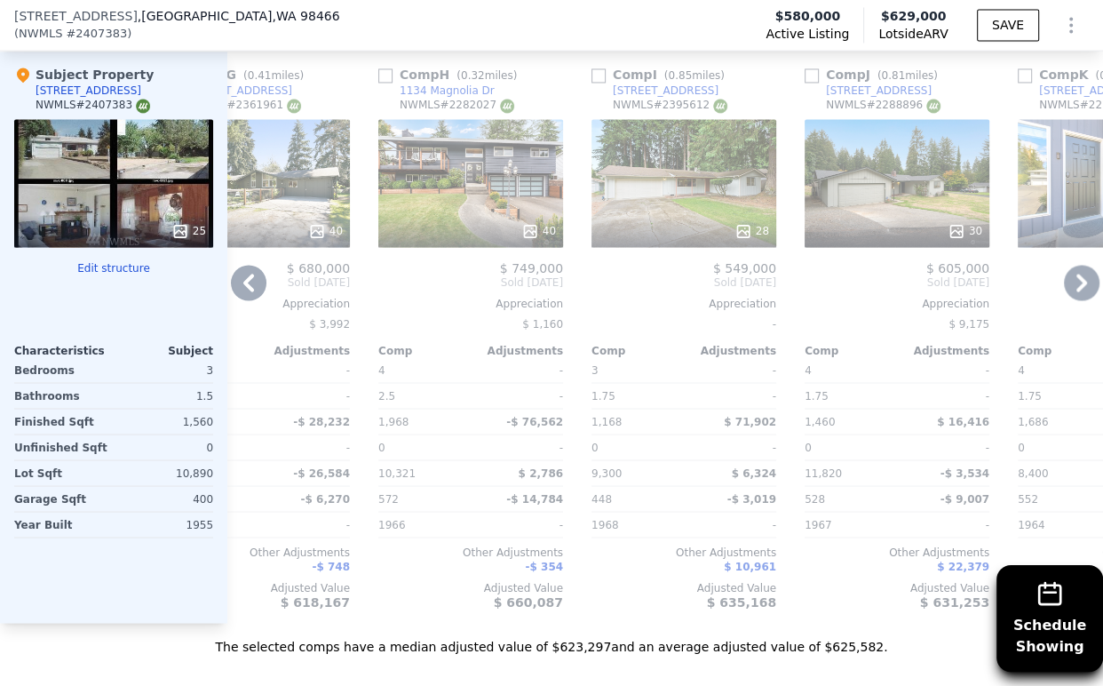
click at [1054, 291] on icon at bounding box center [1082, 283] width 11 height 18
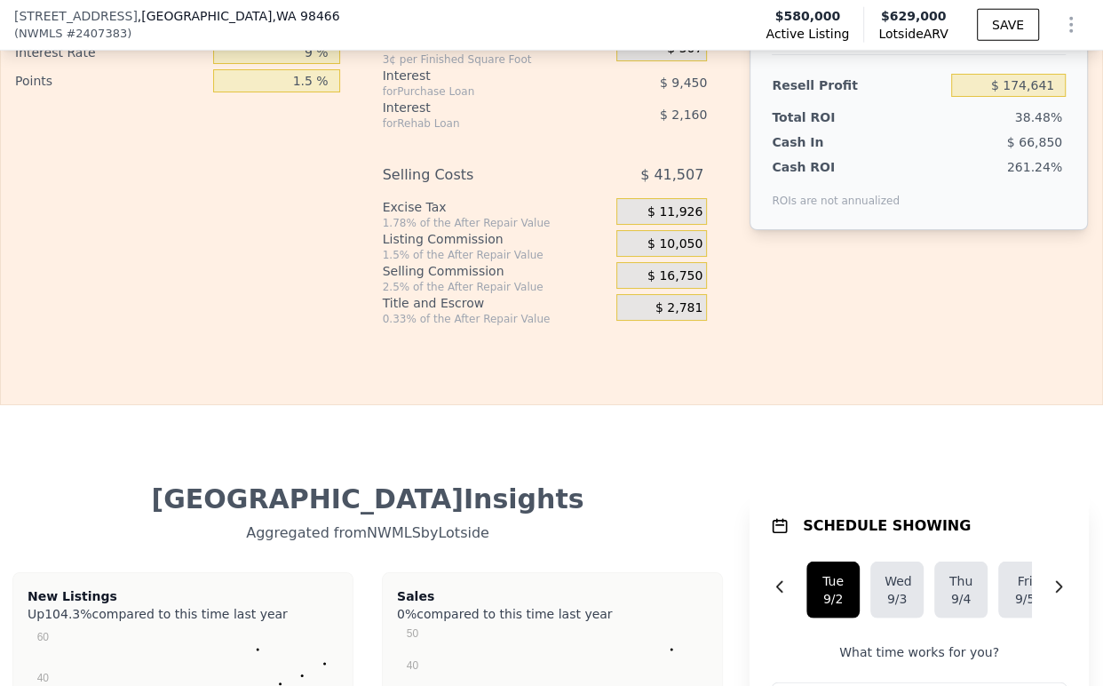
scroll to position [3158, 0]
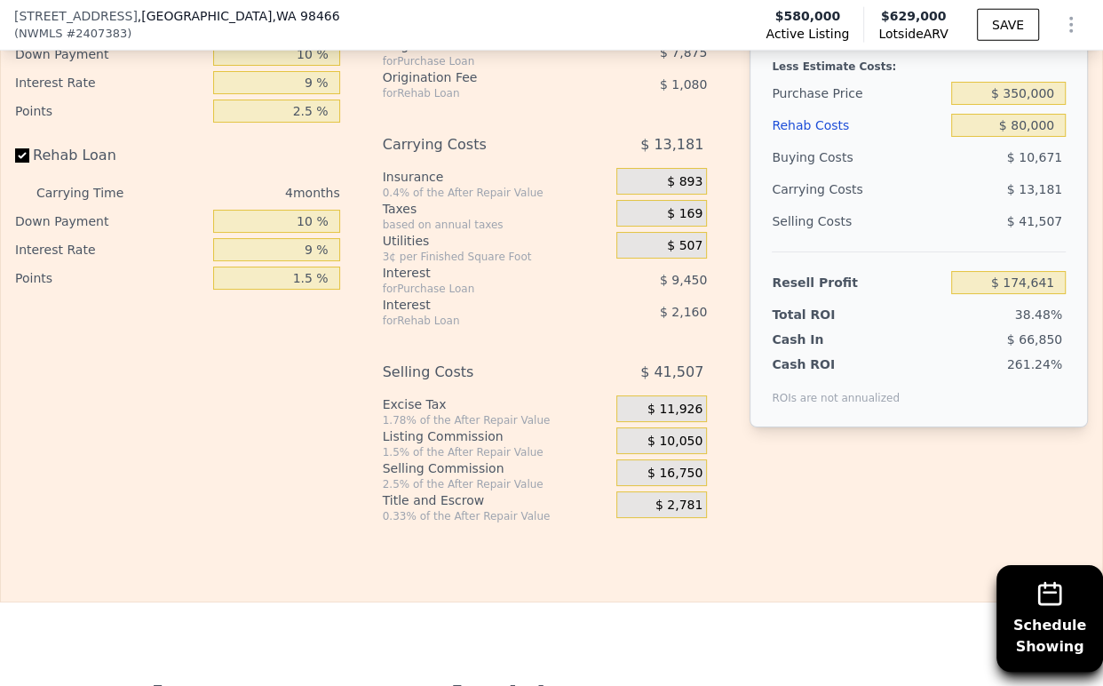
click at [832, 348] on div "Cash In" at bounding box center [825, 339] width 107 height 18
click at [865, 298] on div "Resell Profit" at bounding box center [858, 283] width 172 height 32
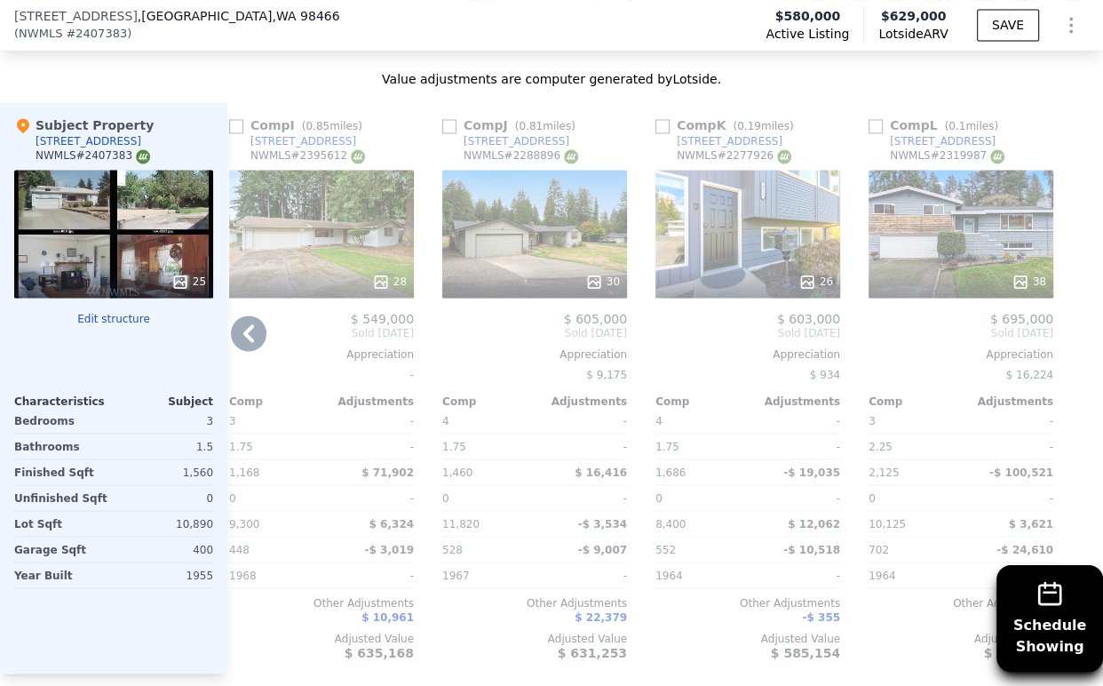
scroll to position [1974, 0]
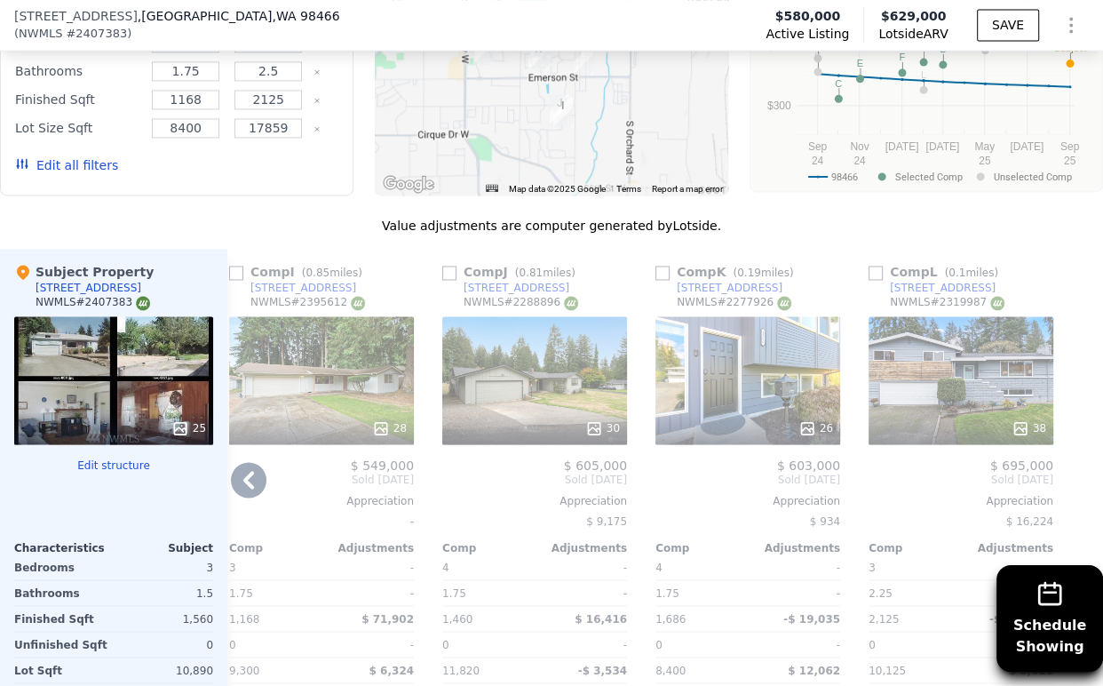
click at [242, 497] on icon at bounding box center [249, 480] width 36 height 36
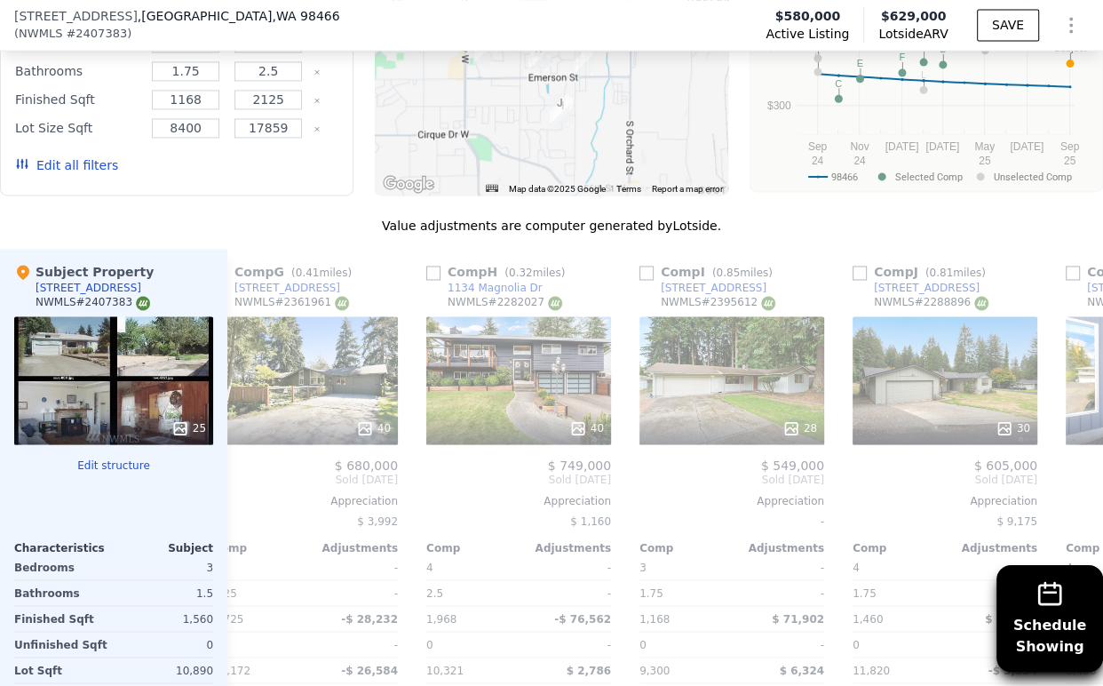
scroll to position [0, 1314]
drag, startPoint x: 45, startPoint y: 20, endPoint x: 159, endPoint y: 12, distance: 114.0
click at [147, 12] on div "[STREET_ADDRESS]" at bounding box center [177, 16] width 326 height 18
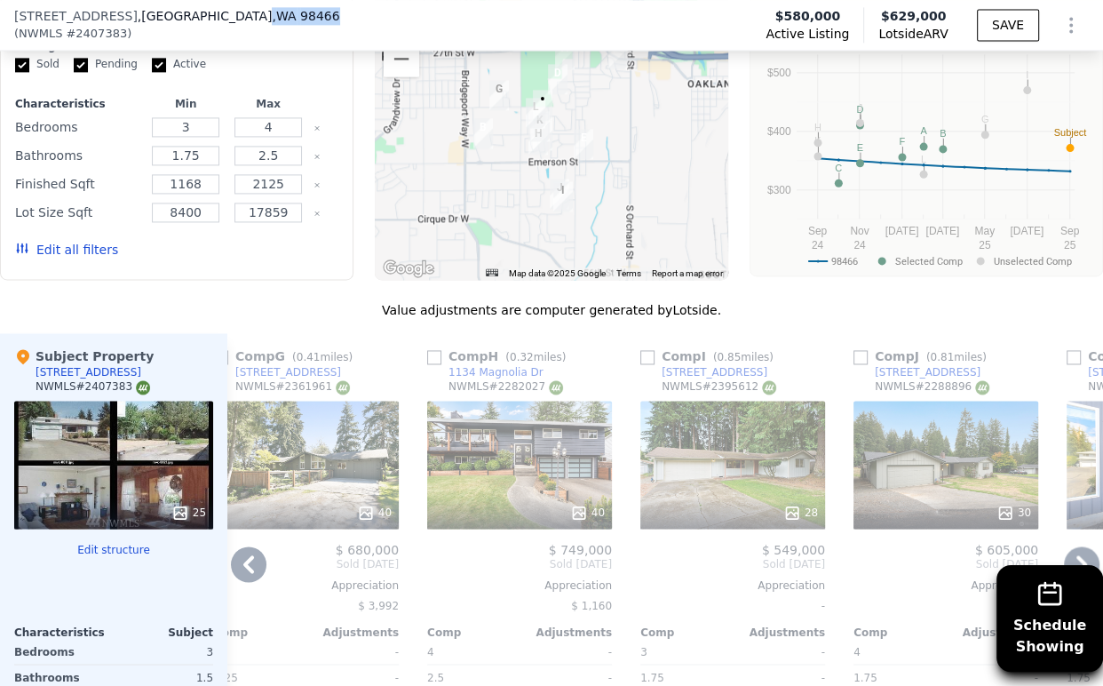
drag, startPoint x: 217, startPoint y: 12, endPoint x: 254, endPoint y: 18, distance: 37.8
click at [278, 17] on div "[STREET_ADDRESS] ( NWMLS # 2407383 ) Active Listing $580,000 Lotside ARV $629,0…" at bounding box center [551, 25] width 1103 height 50
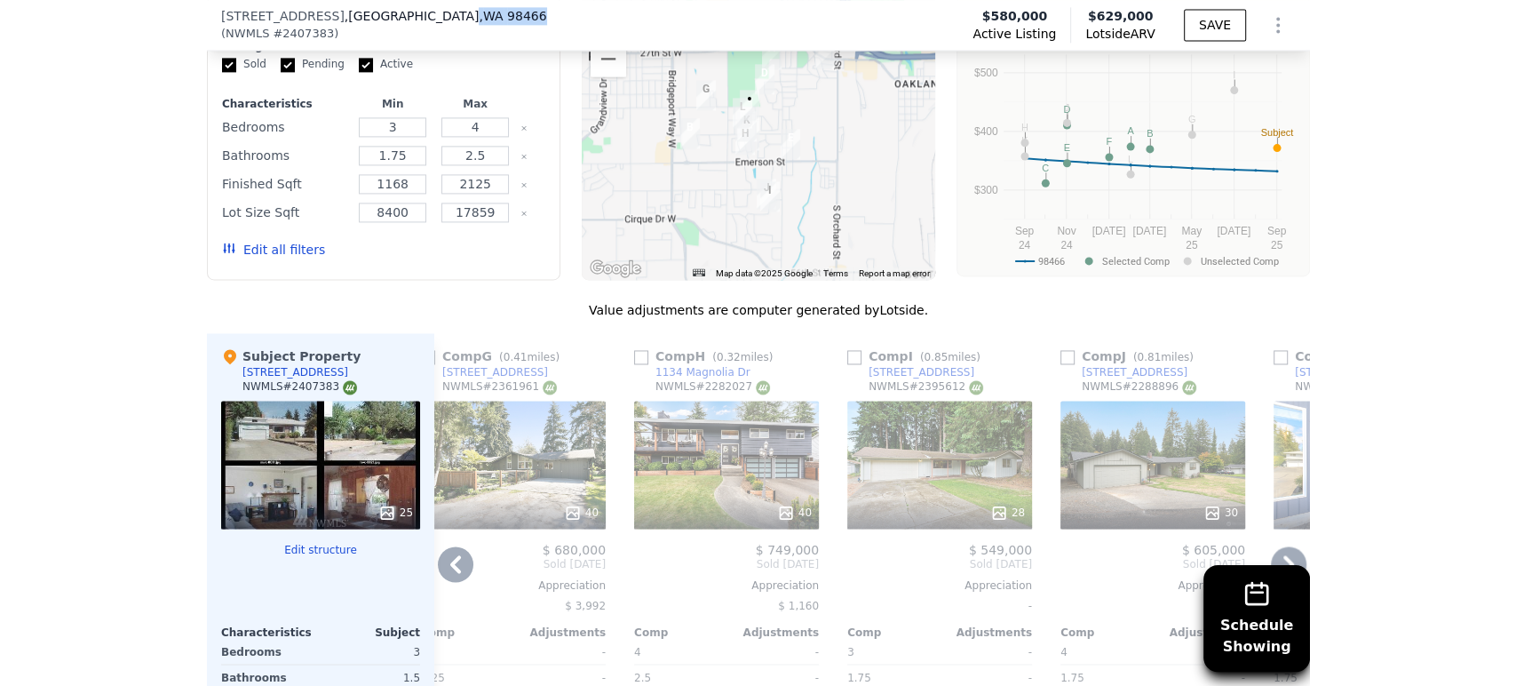
scroll to position [1886, 0]
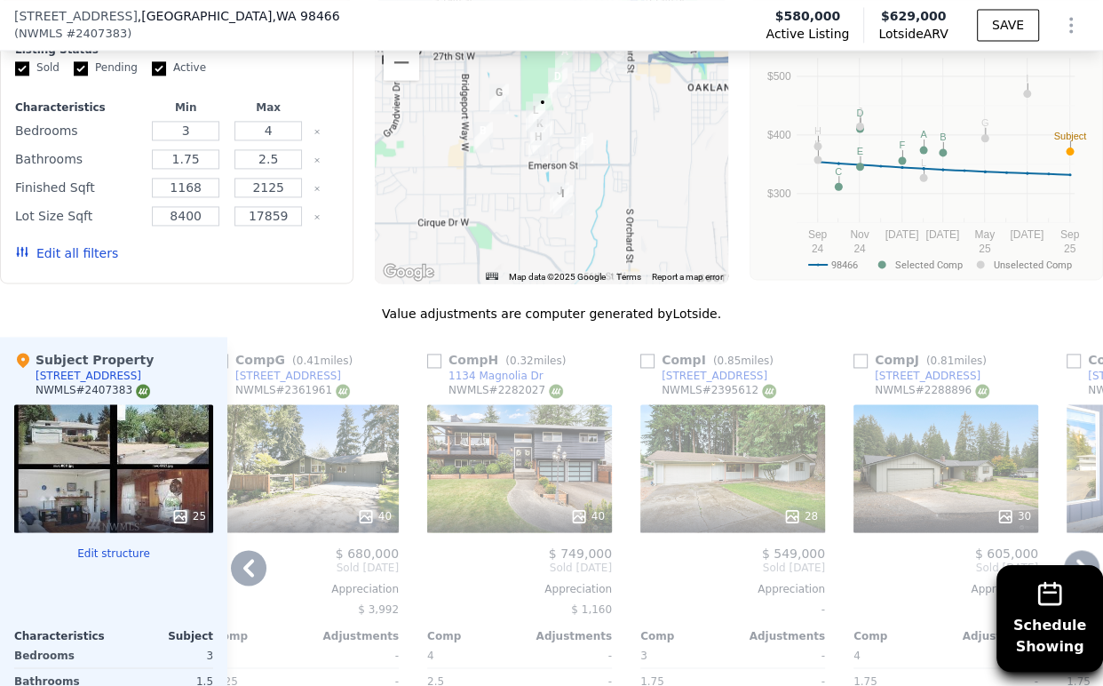
click at [92, 2] on div "[STREET_ADDRESS] ( NWMLS # 2407383 ) Active Listing $580,000 Lotside ARV $629,0…" at bounding box center [551, 25] width 1103 height 50
drag, startPoint x: 43, startPoint y: 14, endPoint x: 259, endPoint y: 24, distance: 216.1
click at [259, 24] on div "[STREET_ADDRESS] ( NWMLS # 2407383 )" at bounding box center [184, 25] width 340 height 36
copy div "[STREET_ADDRESS]"
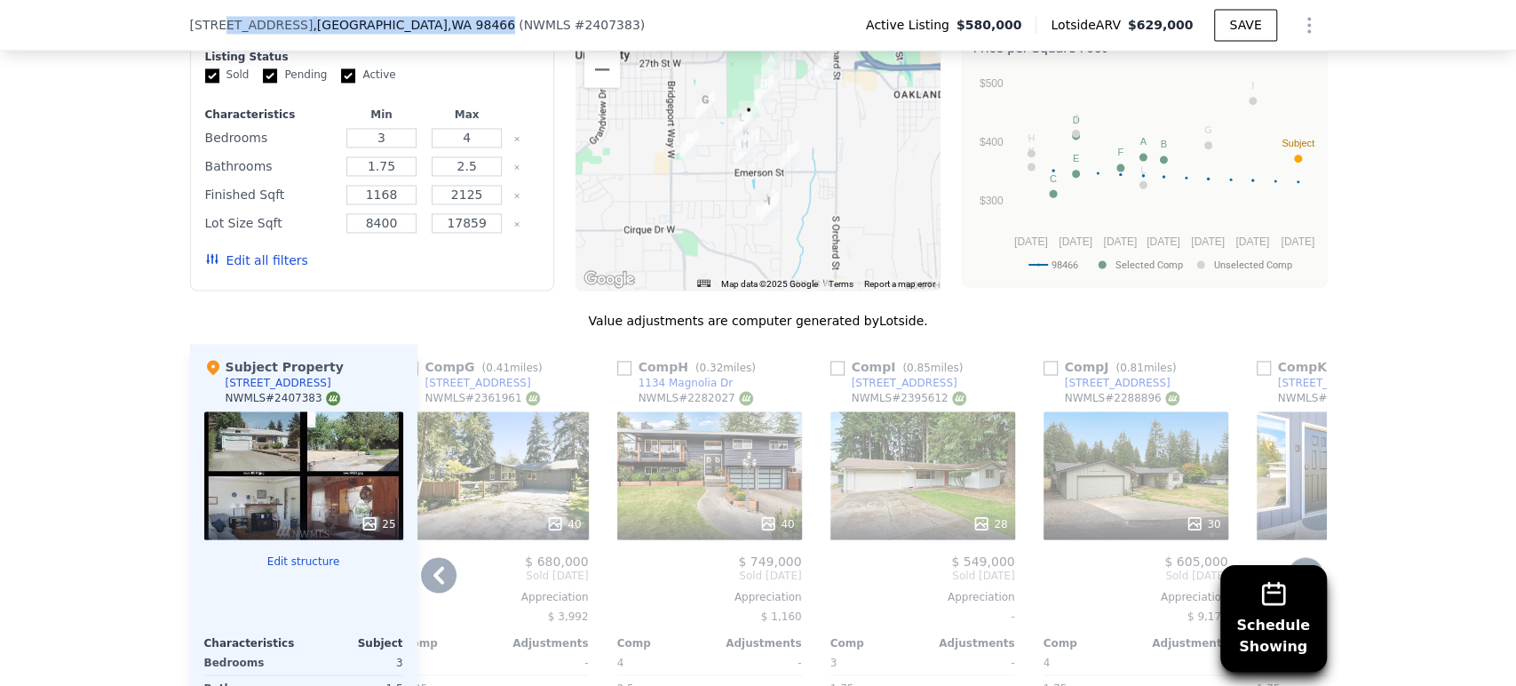
scroll to position [1875, 0]
